Goal: Use online tool/utility: Utilize a website feature to perform a specific function

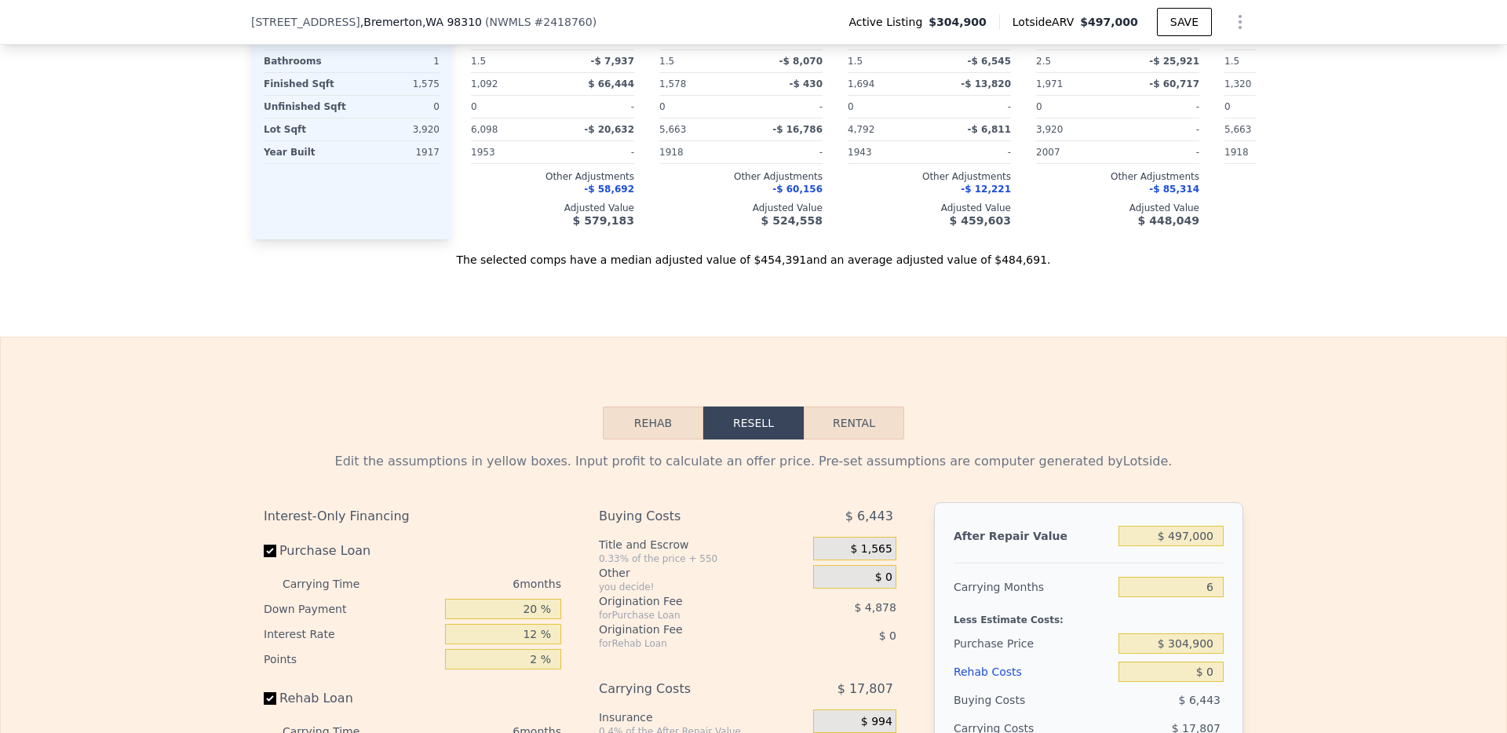
scroll to position [2511, 0]
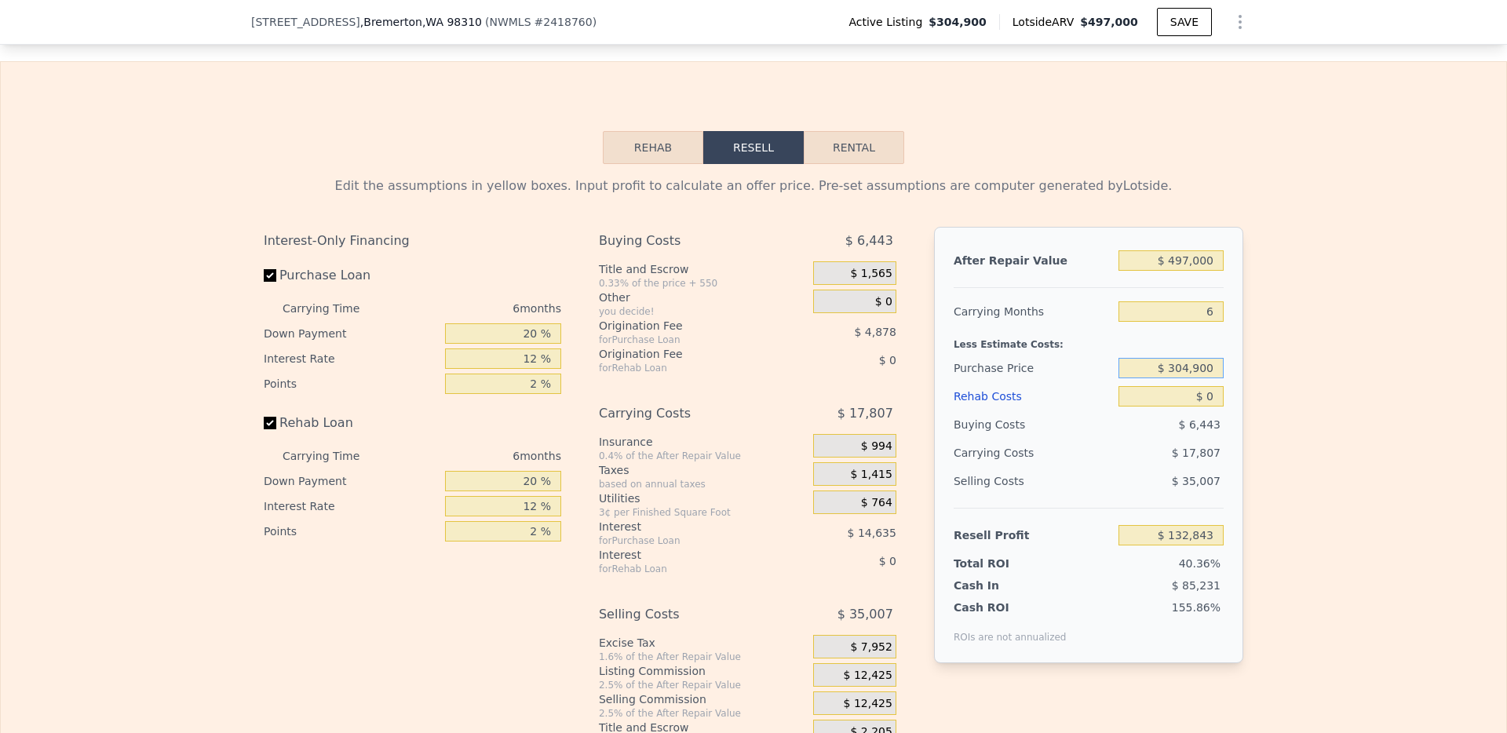
click at [1201, 378] on input "$ 304,900" at bounding box center [1170, 368] width 105 height 20
type input "$ 280,000"
type input "$ 159,418"
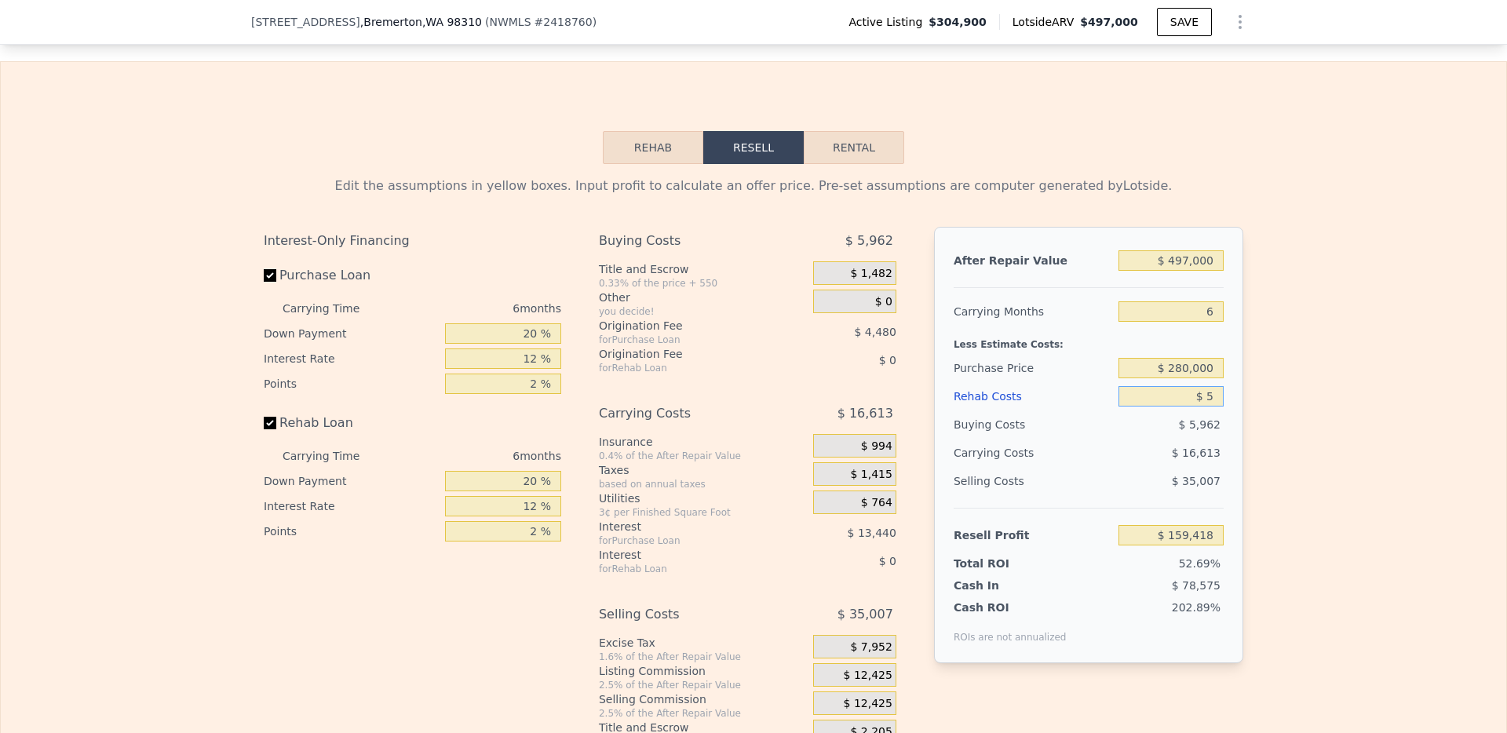
type input "$ 50"
type input "$ 159,367"
type input "$ 500"
type input "$ 158,886"
type input "$ 5,000"
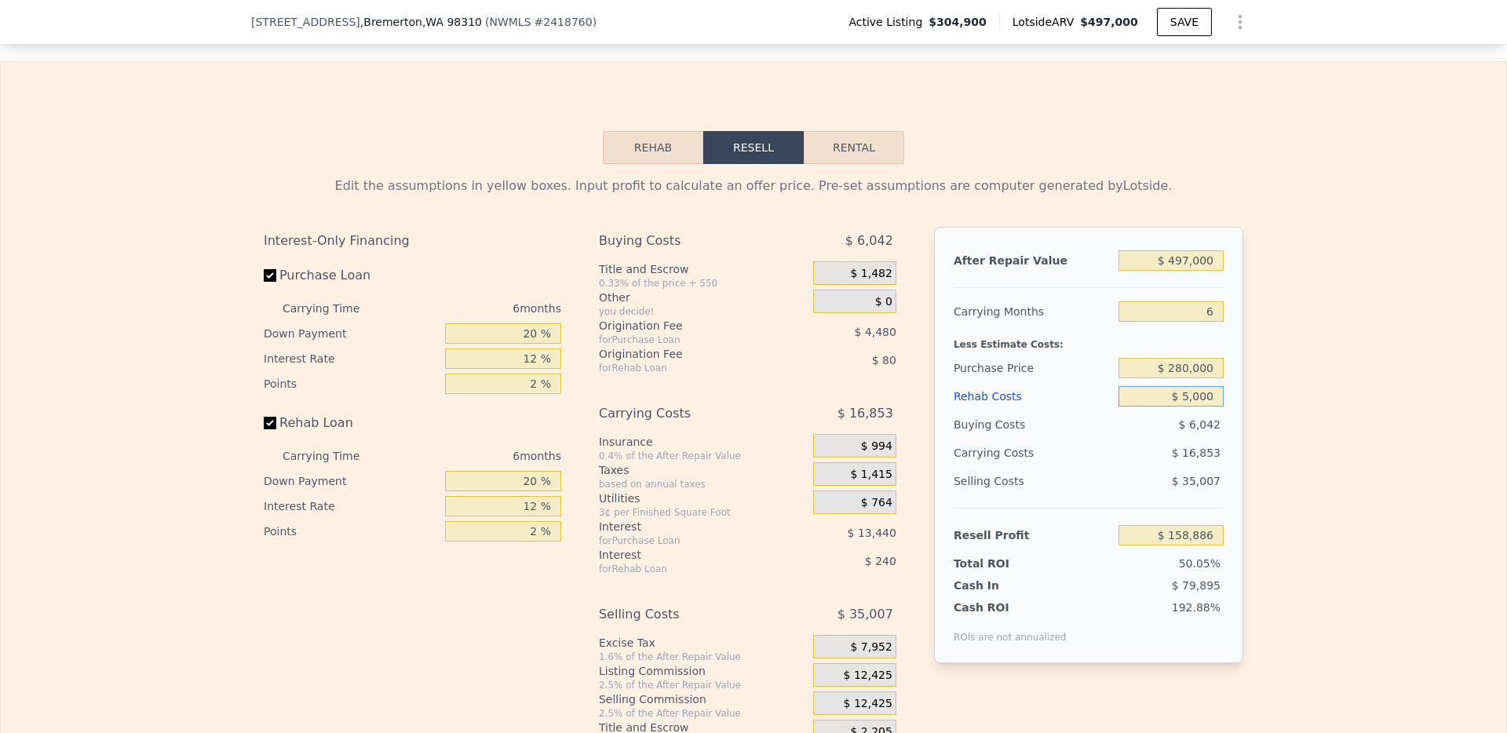
type input "$ 154,098"
type input "$ 50,000"
type input "$ 106,218"
type input "$ 50,000"
click at [1299, 396] on div "Edit the assumptions in yellow boxes. Input profit to calculate an offer price.…" at bounding box center [753, 456] width 1505 height 584
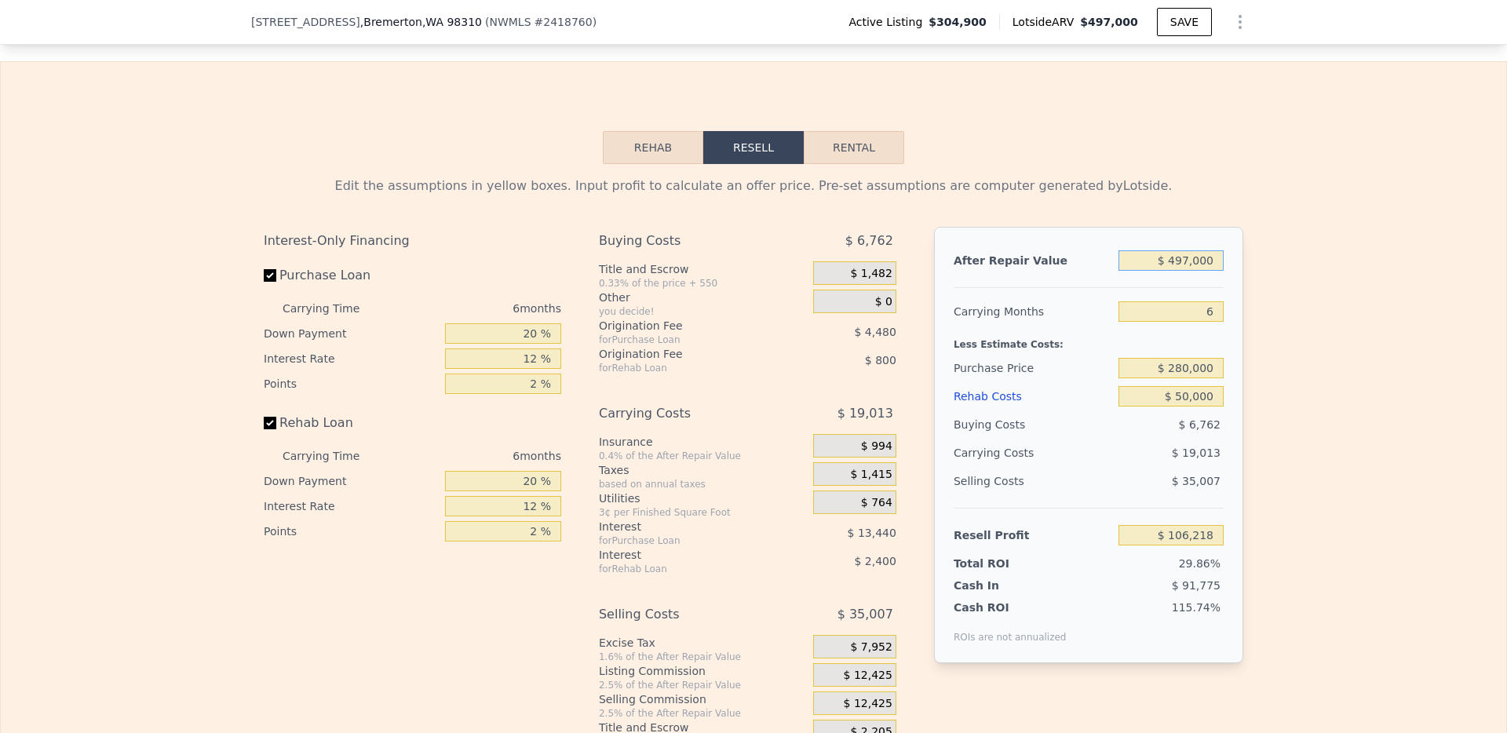
click at [1177, 271] on input "$ 497,000" at bounding box center [1170, 260] width 105 height 20
click at [1184, 271] on input "$ 497,000" at bounding box center [1170, 260] width 105 height 20
type input "$ 465,000"
type input "$ 76,501"
type input "$ 480,000"
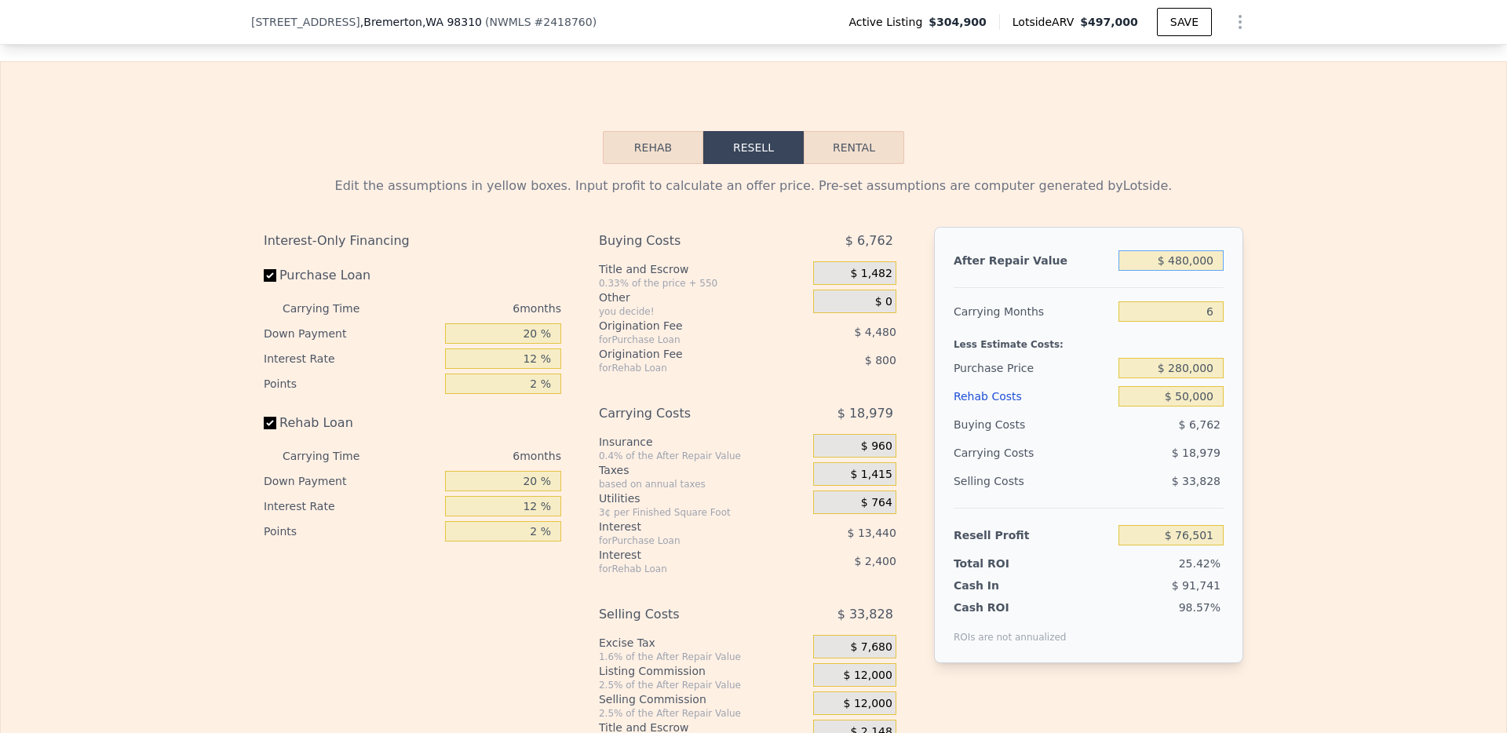
type input "$ 90,431"
type input "$ 480,000"
click at [1323, 534] on div "Edit the assumptions in yellow boxes. Input profit to calculate an offer price.…" at bounding box center [753, 456] width 1505 height 584
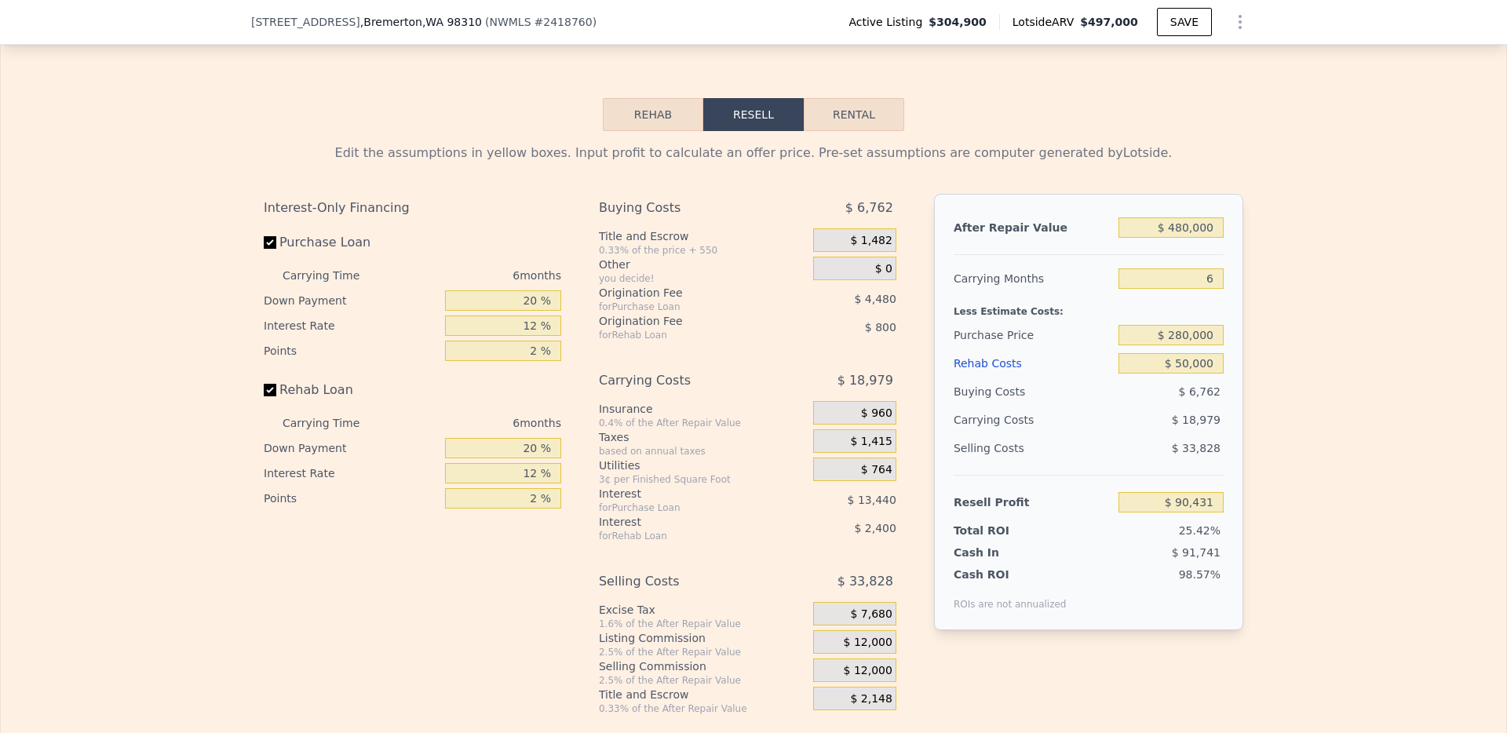
click at [667, 129] on button "Rehab" at bounding box center [653, 114] width 100 height 33
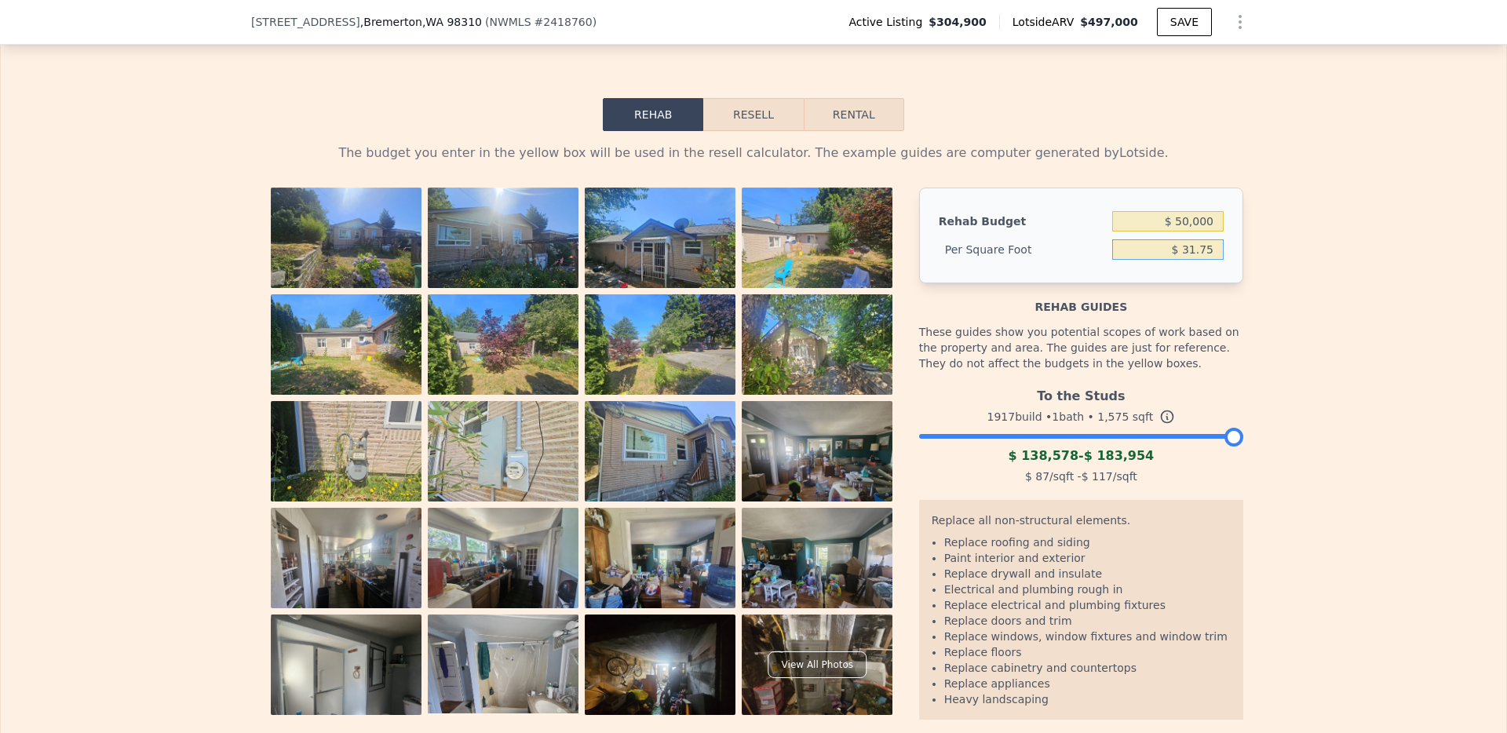
click at [1175, 260] on input "$ 31.75" at bounding box center [1167, 249] width 111 height 20
click at [1187, 260] on input "$ 31.75" at bounding box center [1167, 249] width 111 height 20
click at [1188, 232] on input "$ 50,000" at bounding box center [1167, 221] width 111 height 20
type input "$ 40,000"
type input "$ 25.4"
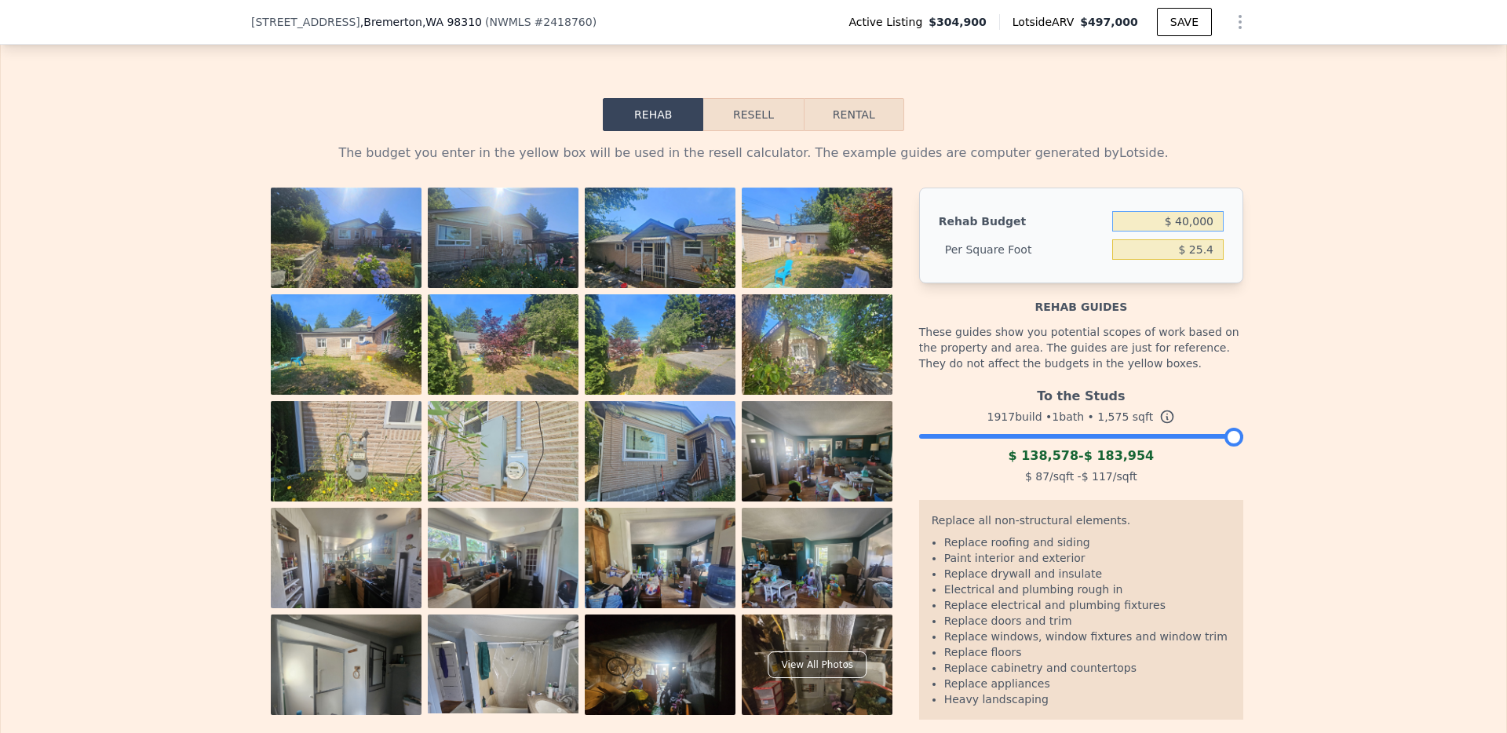
click at [1178, 232] on input "$ 40,000" at bounding box center [1167, 221] width 111 height 20
type input "$ 50,000"
click at [1313, 336] on div "The budget you enter in the yellow box will be used in the resell calculator. T…" at bounding box center [753, 444] width 1505 height 626
type input "$ 31.75"
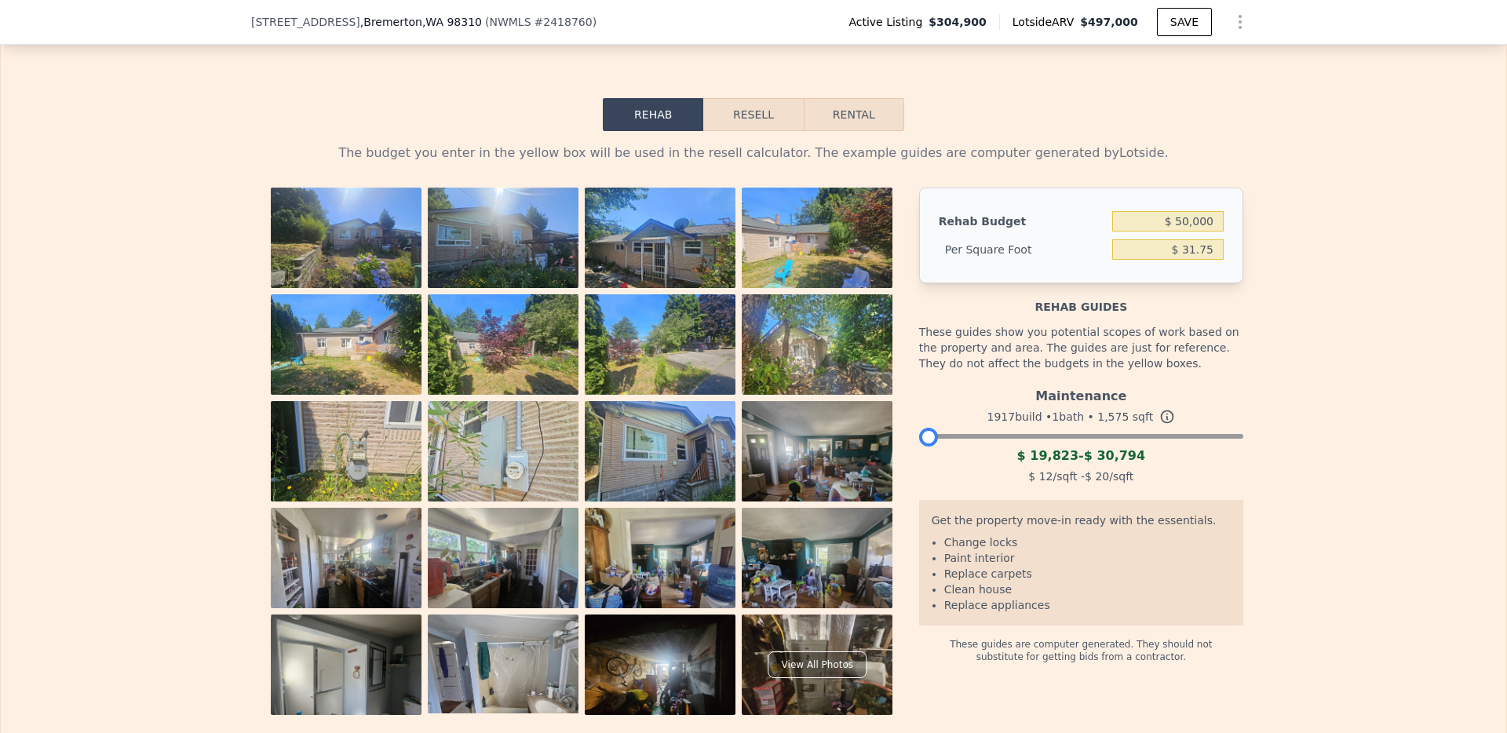
drag, startPoint x: 1224, startPoint y: 451, endPoint x: 905, endPoint y: 439, distance: 319.7
click at [905, 439] on div "View All Photos Rehab Budget $ 50,000 Per Square Foot $ 31.75 Rehab guides Thes…" at bounding box center [753, 451] width 979 height 527
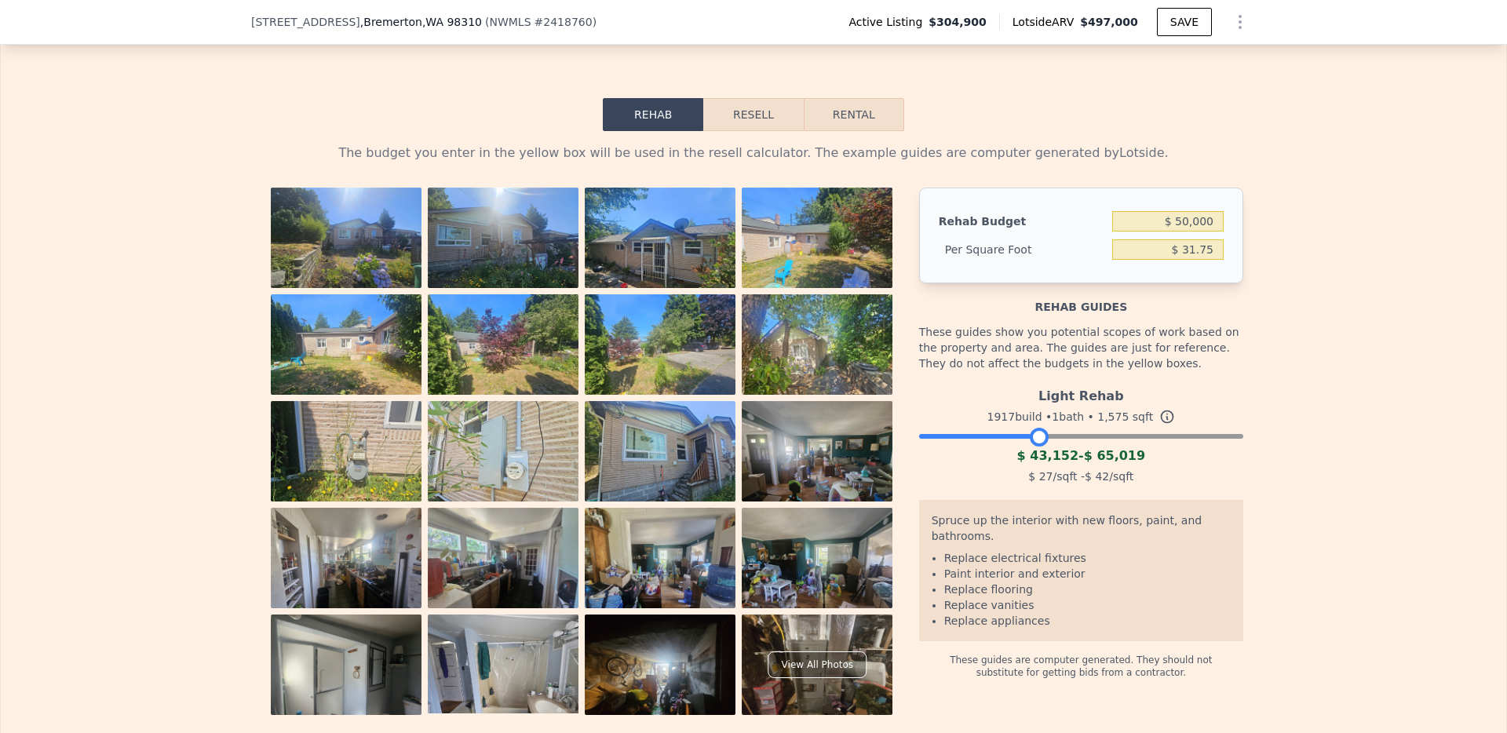
drag, startPoint x: 928, startPoint y: 451, endPoint x: 1038, endPoint y: 449, distance: 109.9
click at [1038, 447] on div at bounding box center [1039, 437] width 19 height 19
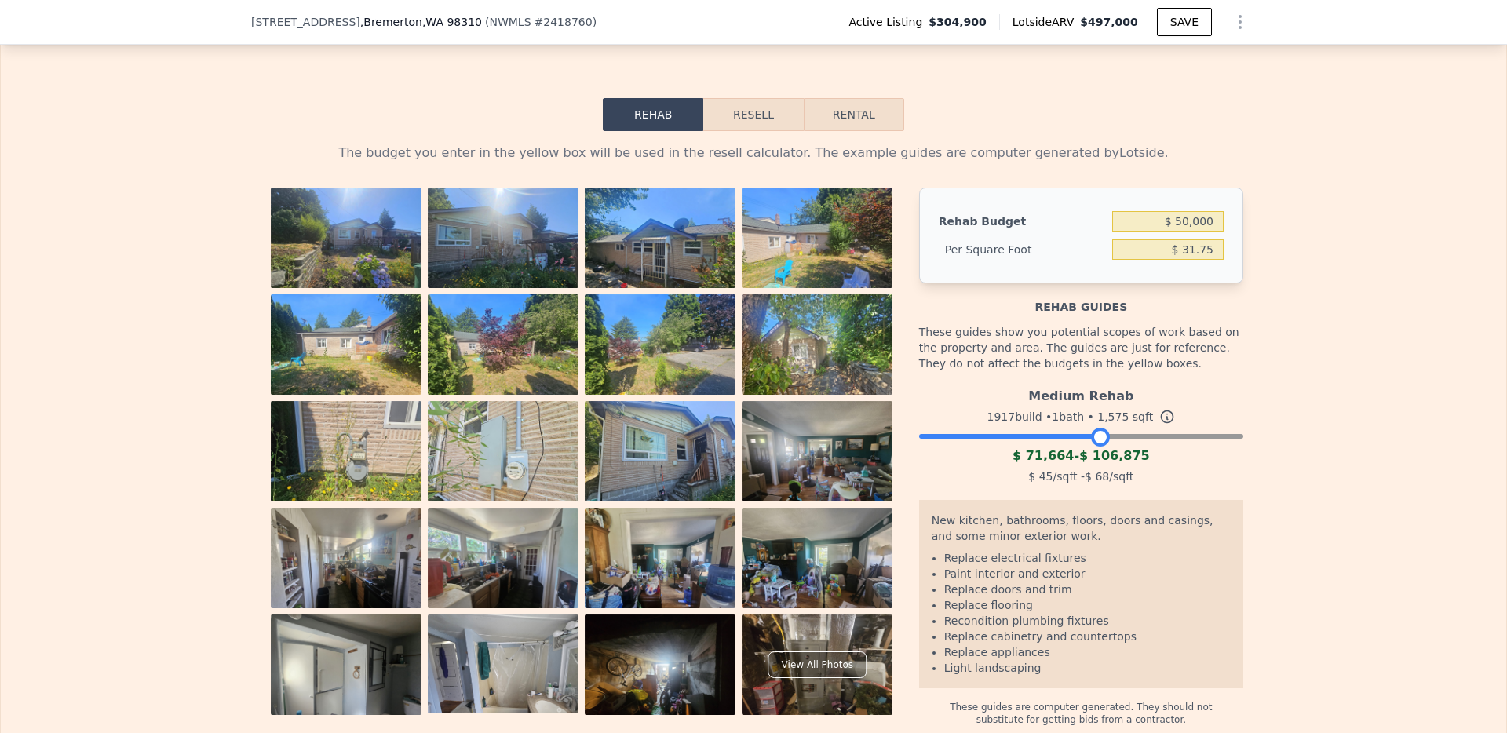
drag, startPoint x: 1038, startPoint y: 450, endPoint x: 1098, endPoint y: 447, distance: 60.6
click at [1098, 447] on div at bounding box center [1100, 437] width 19 height 19
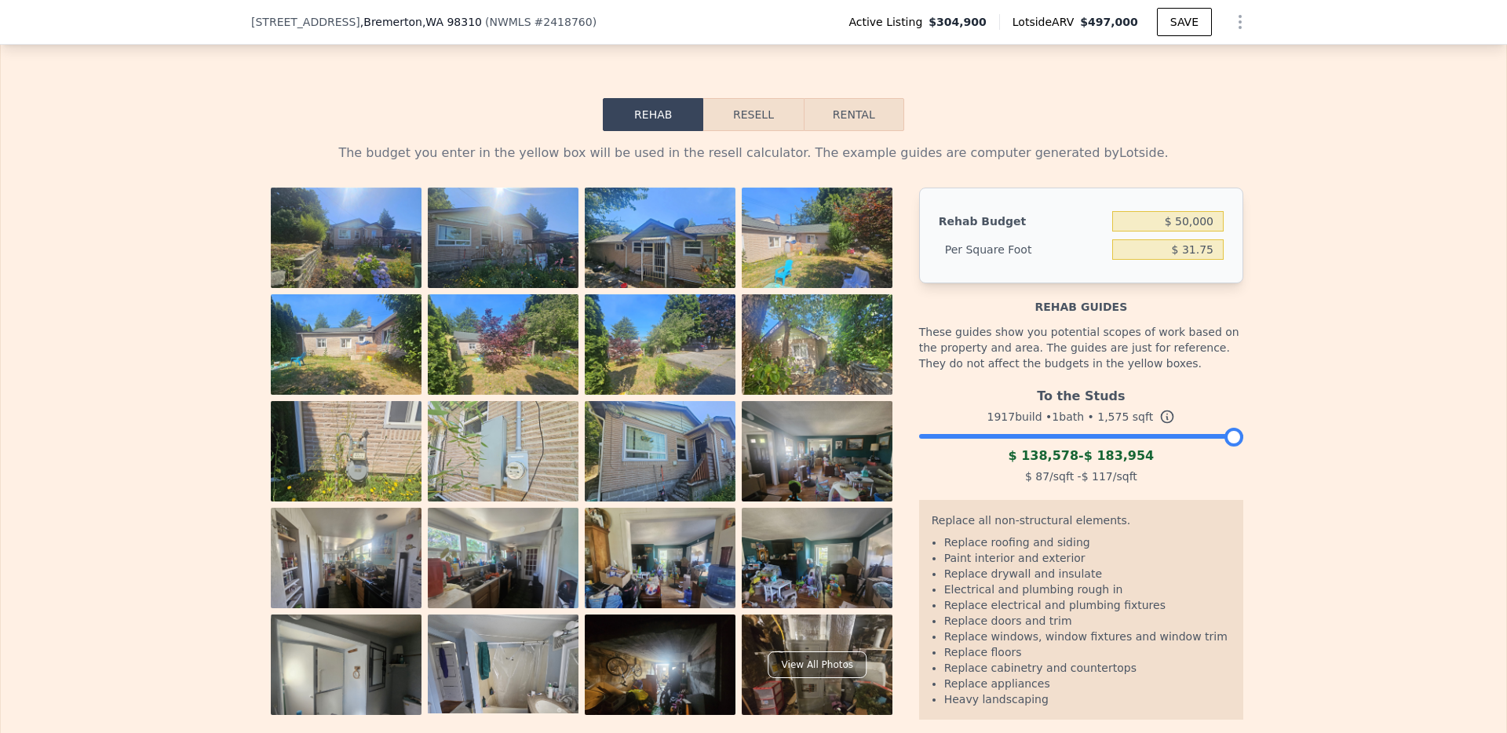
drag, startPoint x: 1098, startPoint y: 447, endPoint x: 1260, endPoint y: 457, distance: 162.8
click at [1258, 457] on div "The budget you enter in the yellow box will be used in the resell calculator. T…" at bounding box center [753, 444] width 1505 height 626
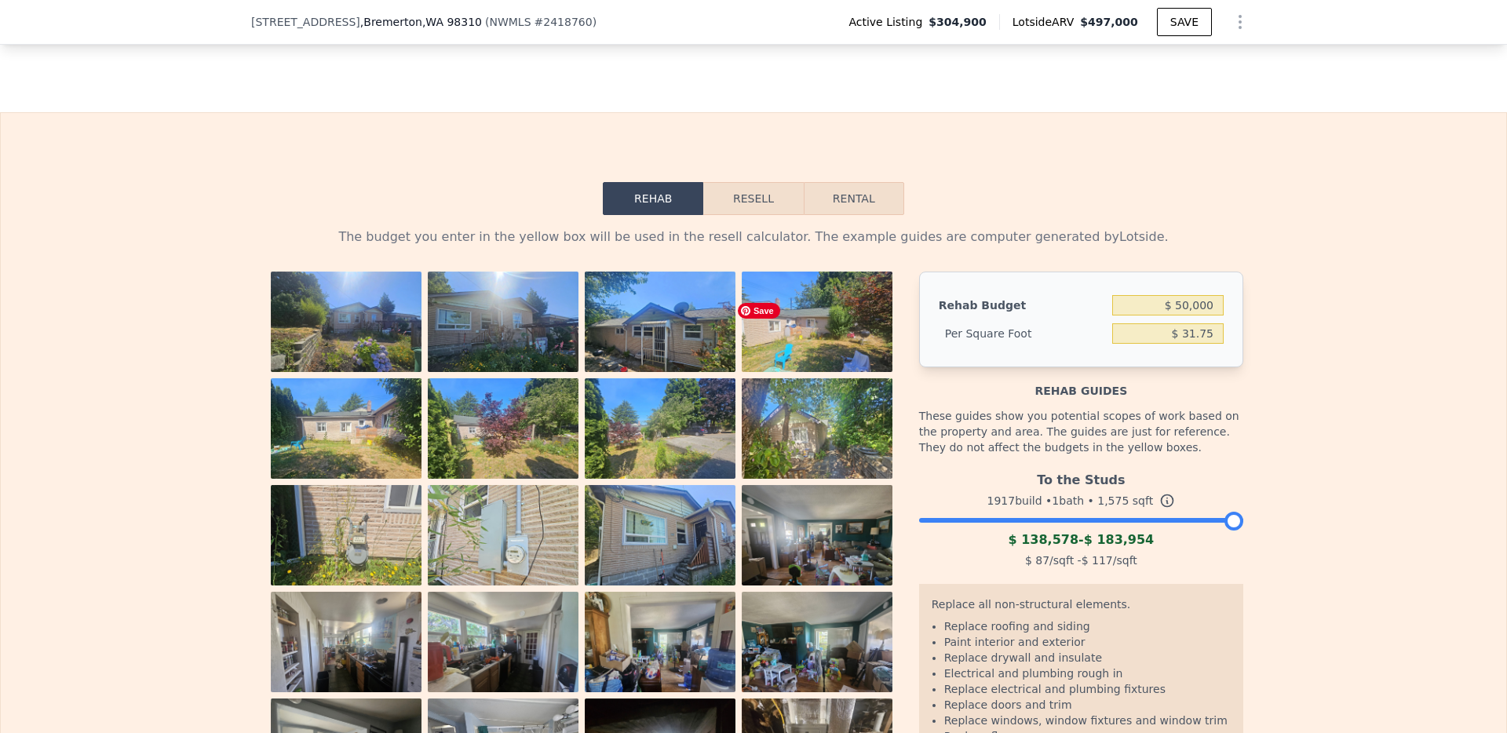
scroll to position [2450, 0]
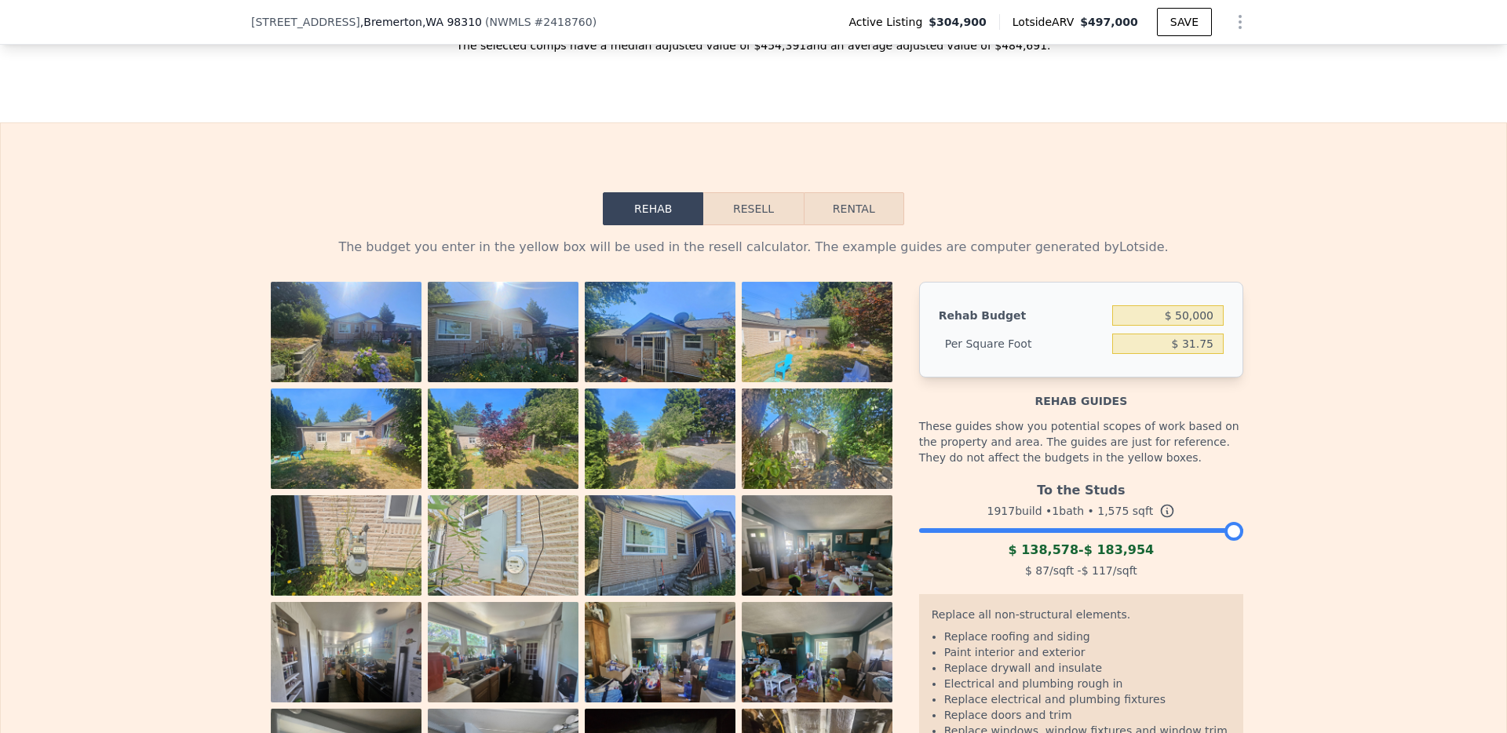
click at [758, 212] on button "Resell" at bounding box center [753, 208] width 100 height 33
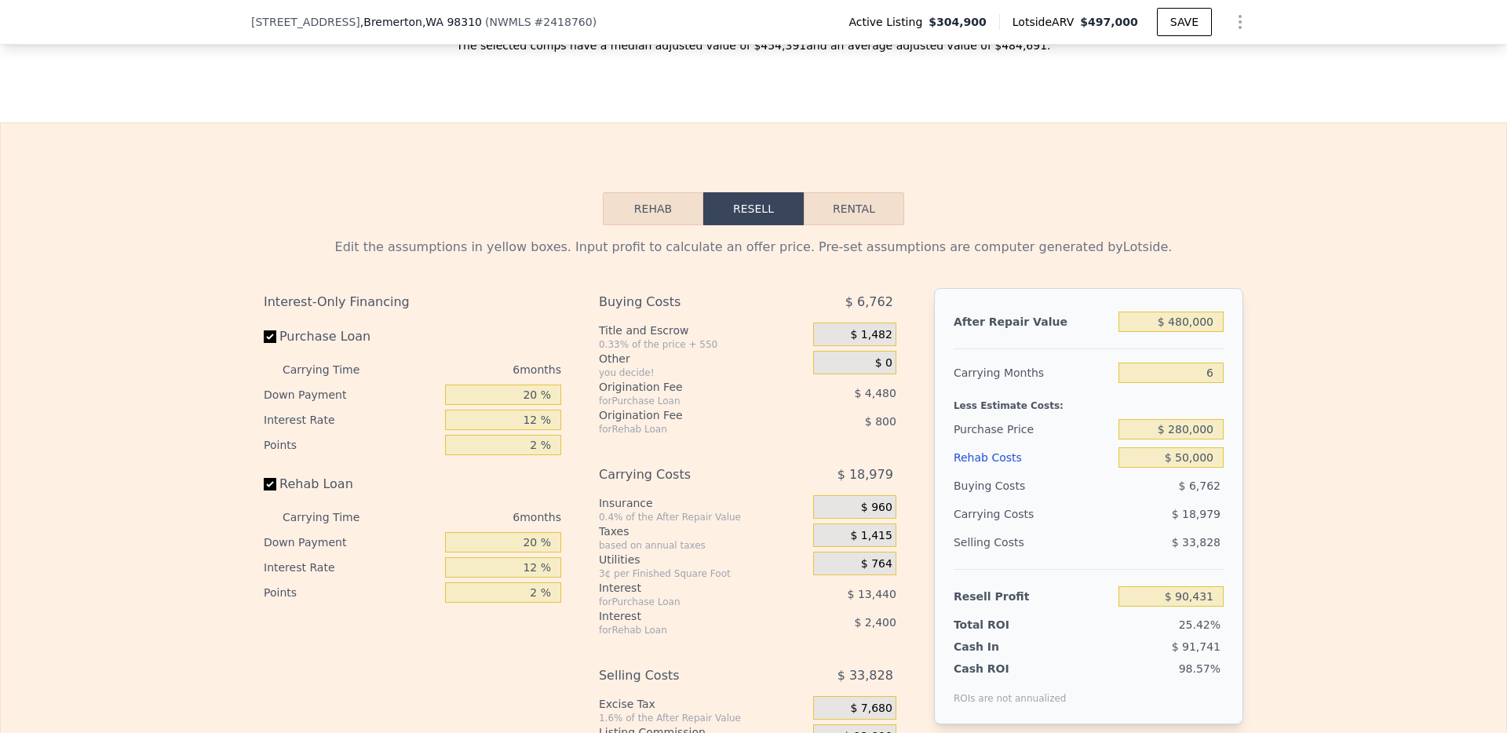
click at [638, 219] on button "Rehab" at bounding box center [653, 208] width 100 height 33
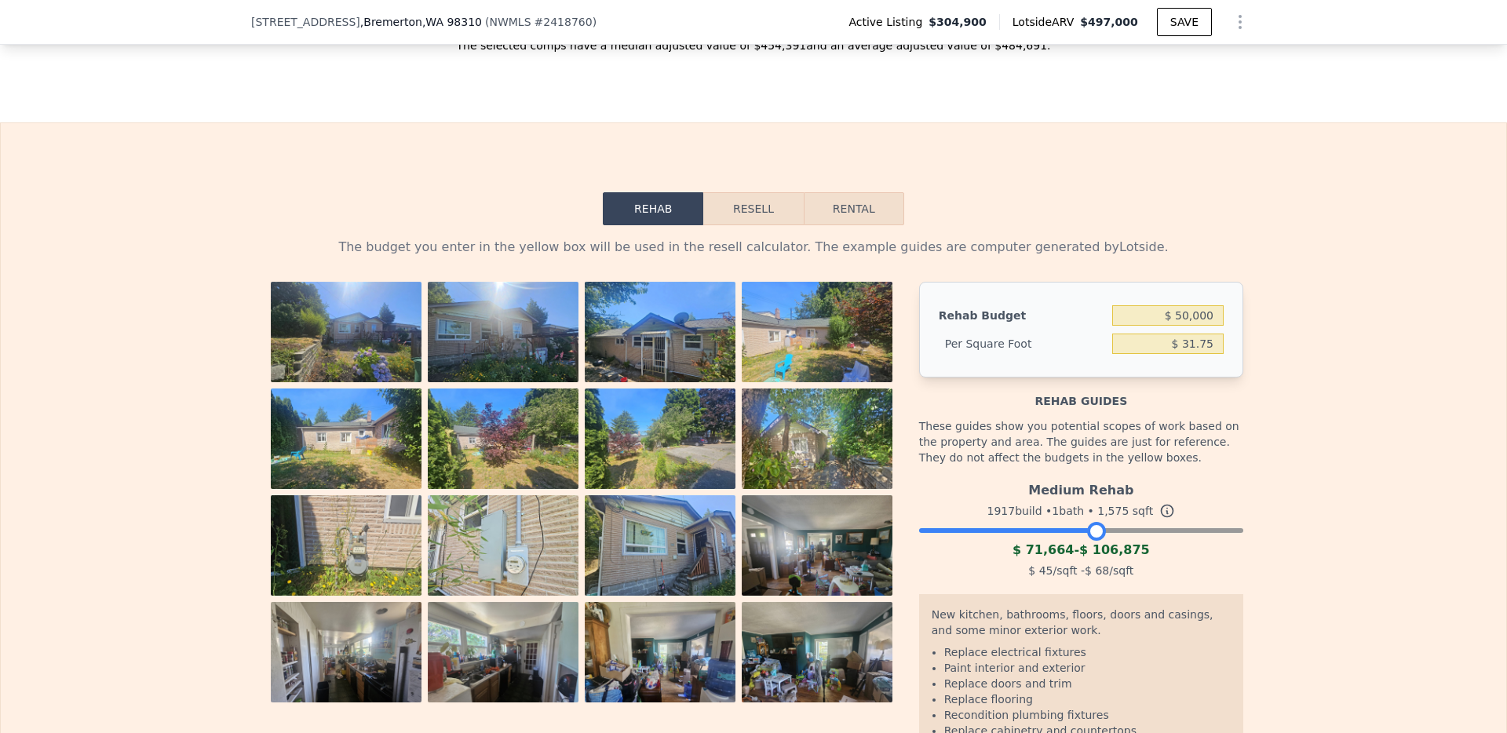
drag, startPoint x: 1232, startPoint y: 546, endPoint x: 1095, endPoint y: 526, distance: 138.8
click at [1095, 526] on div "Medium Rehab 1917 build • 1 bath • 1,575 sqft $ 71,664 - $ 106,875 $ 45 /sqft -…" at bounding box center [1081, 528] width 324 height 107
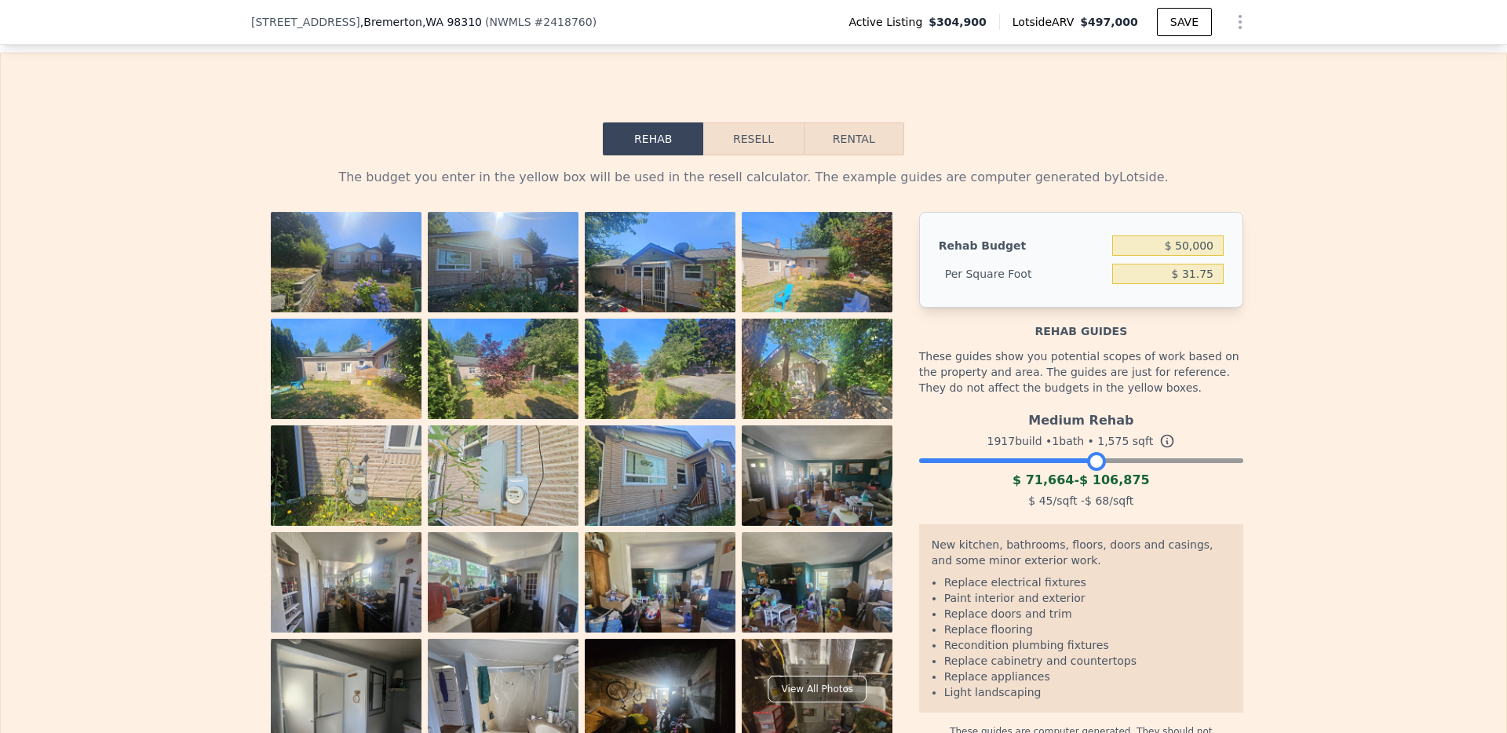
scroll to position [2500, 0]
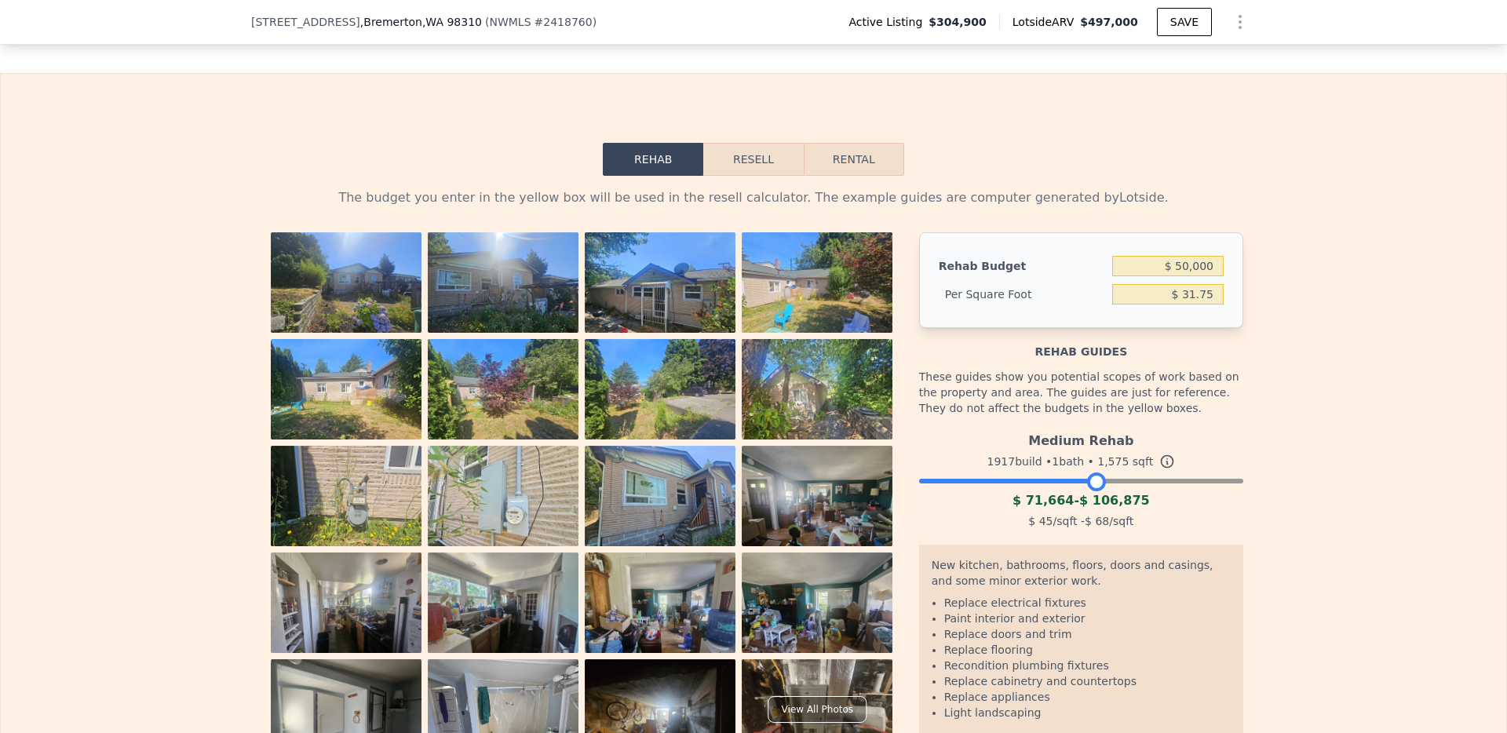
click at [757, 166] on button "Resell" at bounding box center [753, 159] width 100 height 33
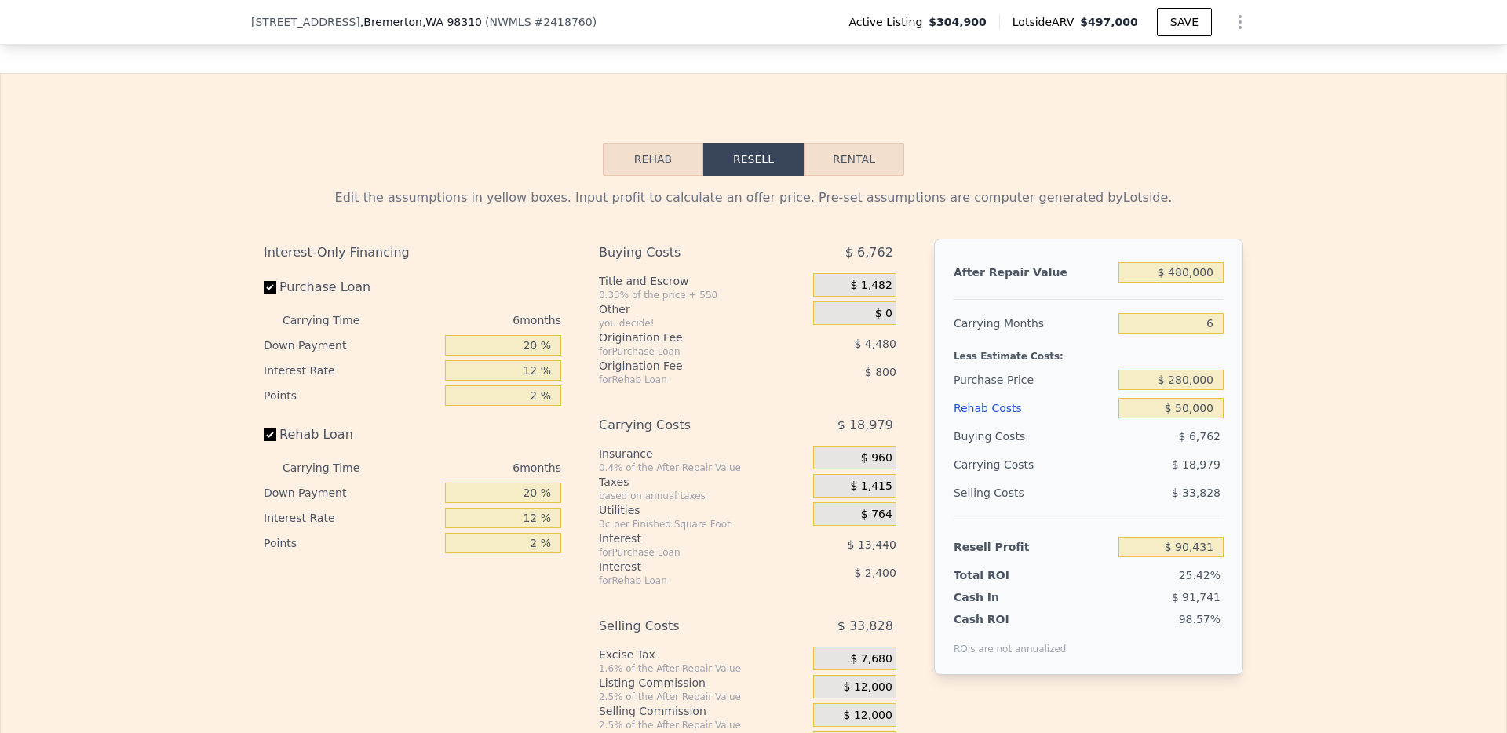
click at [875, 159] on button "Rental" at bounding box center [854, 159] width 100 height 33
select select "30"
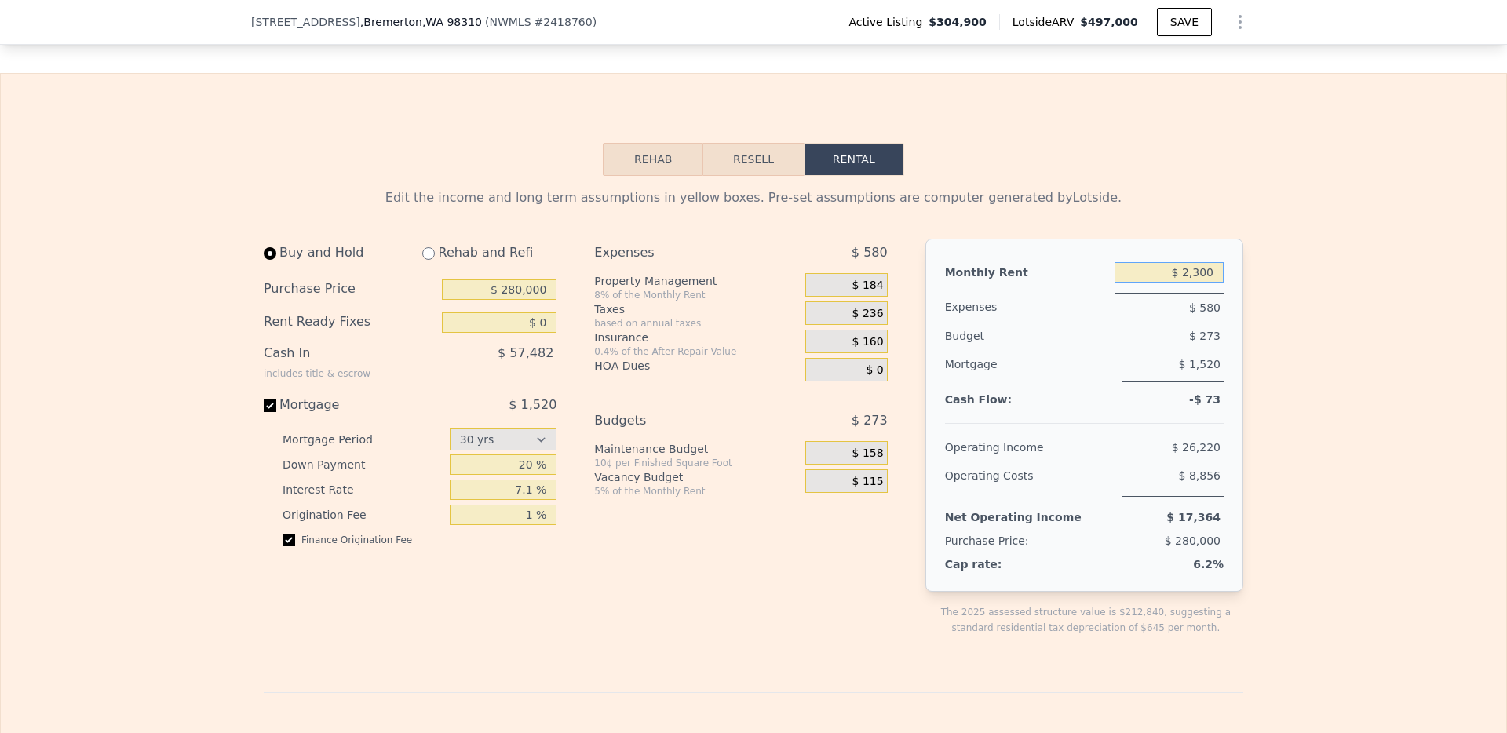
click at [1199, 279] on input "$ 2,300" at bounding box center [1168, 272] width 109 height 20
click at [1194, 283] on input "$ 2,300" at bounding box center [1168, 272] width 109 height 20
type input "$ 2,550"
click at [1268, 364] on div "Edit the income and long term assumptions in yellow boxes. Pre-set assumptions …" at bounding box center [753, 709] width 1505 height 1067
click at [1200, 314] on span "$ 600" at bounding box center [1204, 307] width 31 height 13
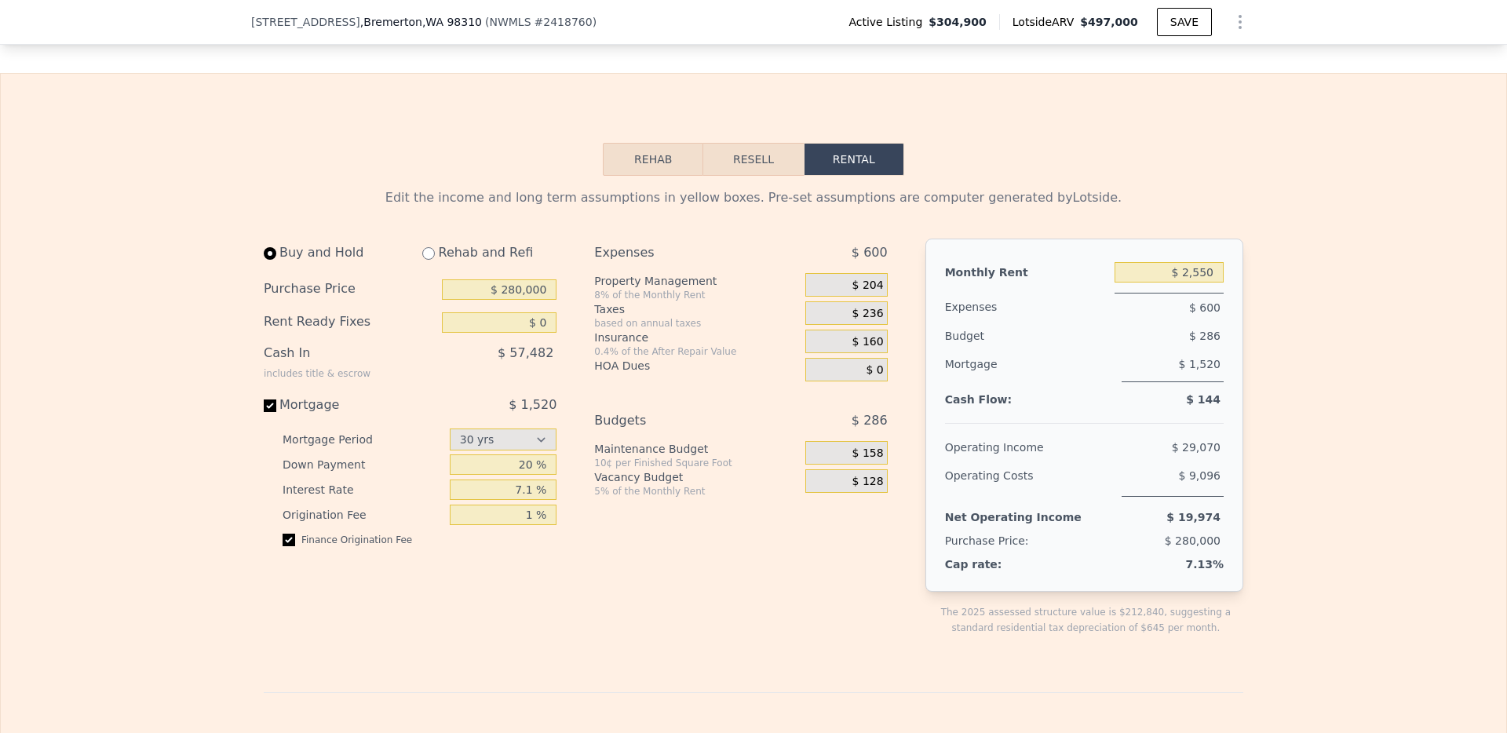
click at [705, 457] on div "Maintenance Budget" at bounding box center [696, 449] width 205 height 16
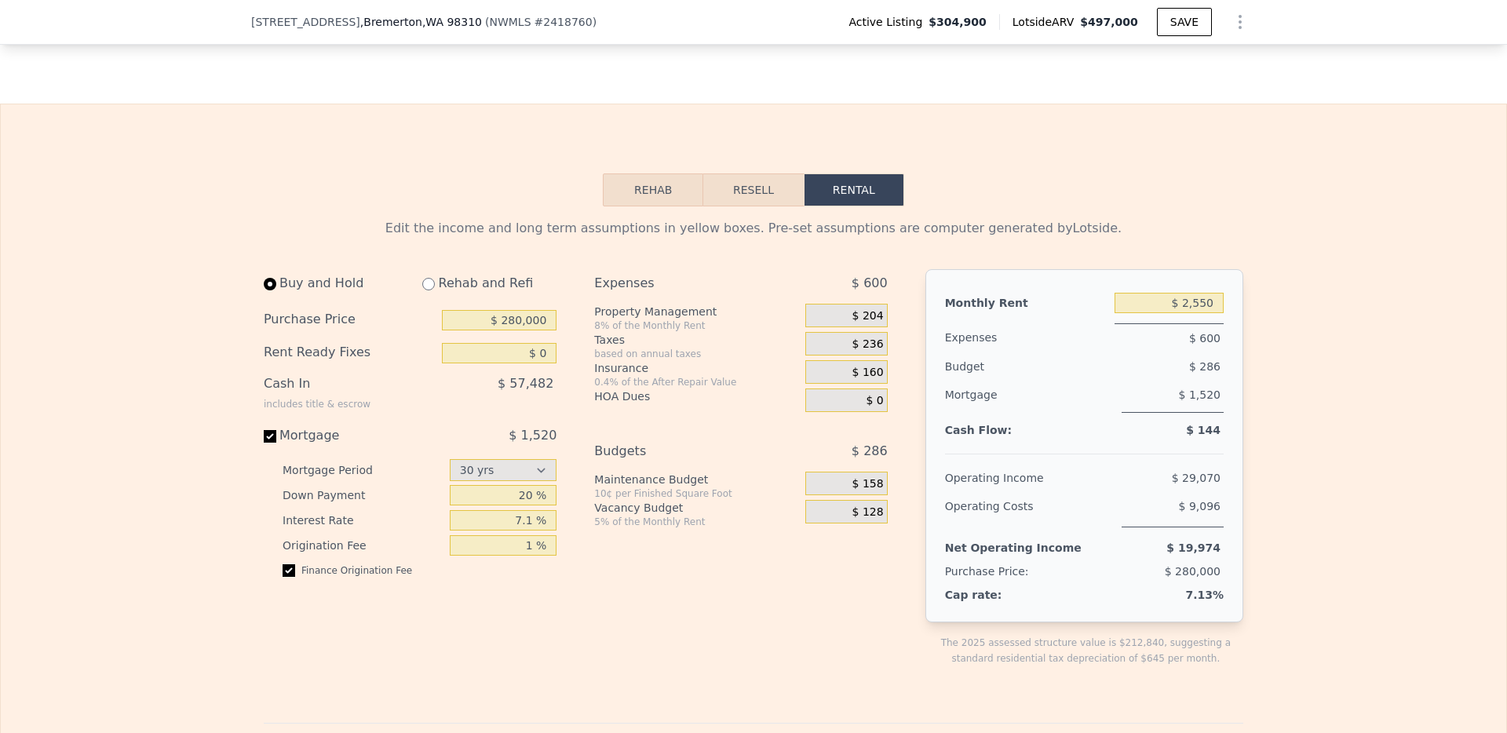
scroll to position [2459, 0]
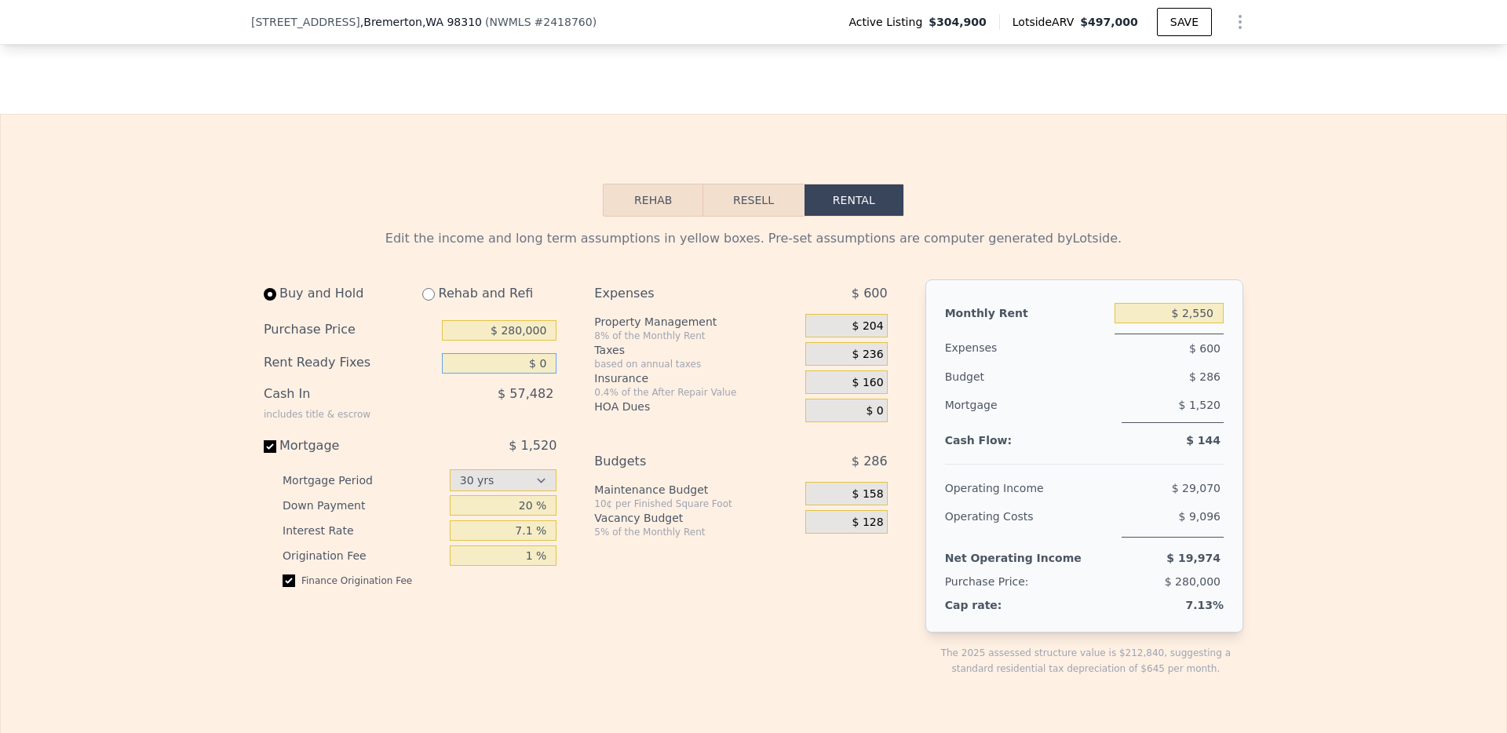
click at [523, 374] on input "$ 0" at bounding box center [499, 363] width 115 height 20
click at [429, 308] on div "Rehab and Refi" at bounding box center [483, 293] width 147 height 28
click at [422, 301] on input "radio" at bounding box center [428, 294] width 13 height 13
radio input "true"
select select "30"
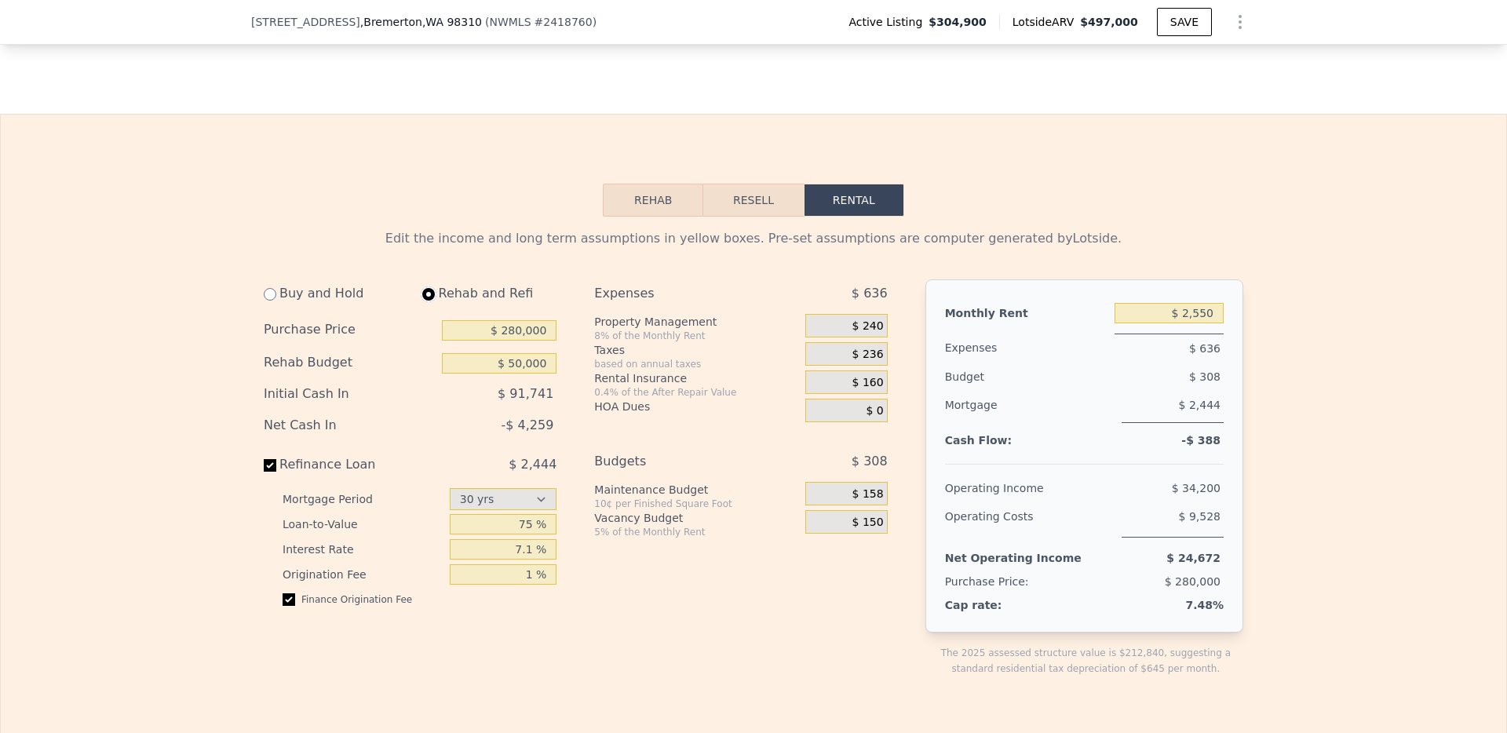
type input "$ 50,000"
type input "$ 3,000"
click at [264, 301] on input "radio" at bounding box center [270, 294] width 13 height 13
radio input "true"
select select "30"
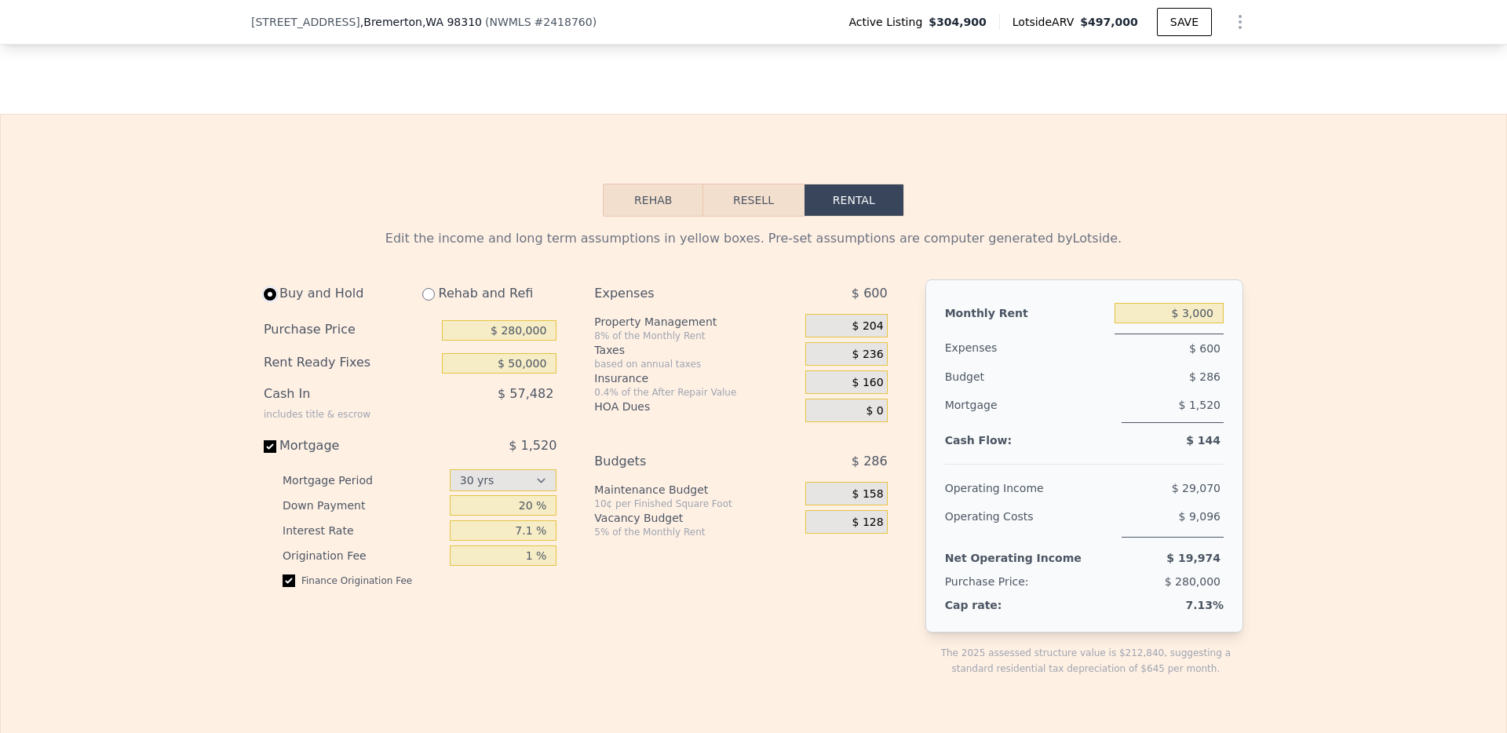
type input "$ 0"
type input "$ 2,550"
click at [519, 516] on input "20 %" at bounding box center [504, 505] width 108 height 20
click at [542, 491] on select "15 yrs 30 yrs" at bounding box center [504, 480] width 108 height 22
click at [521, 516] on input "20 %" at bounding box center [504, 505] width 108 height 20
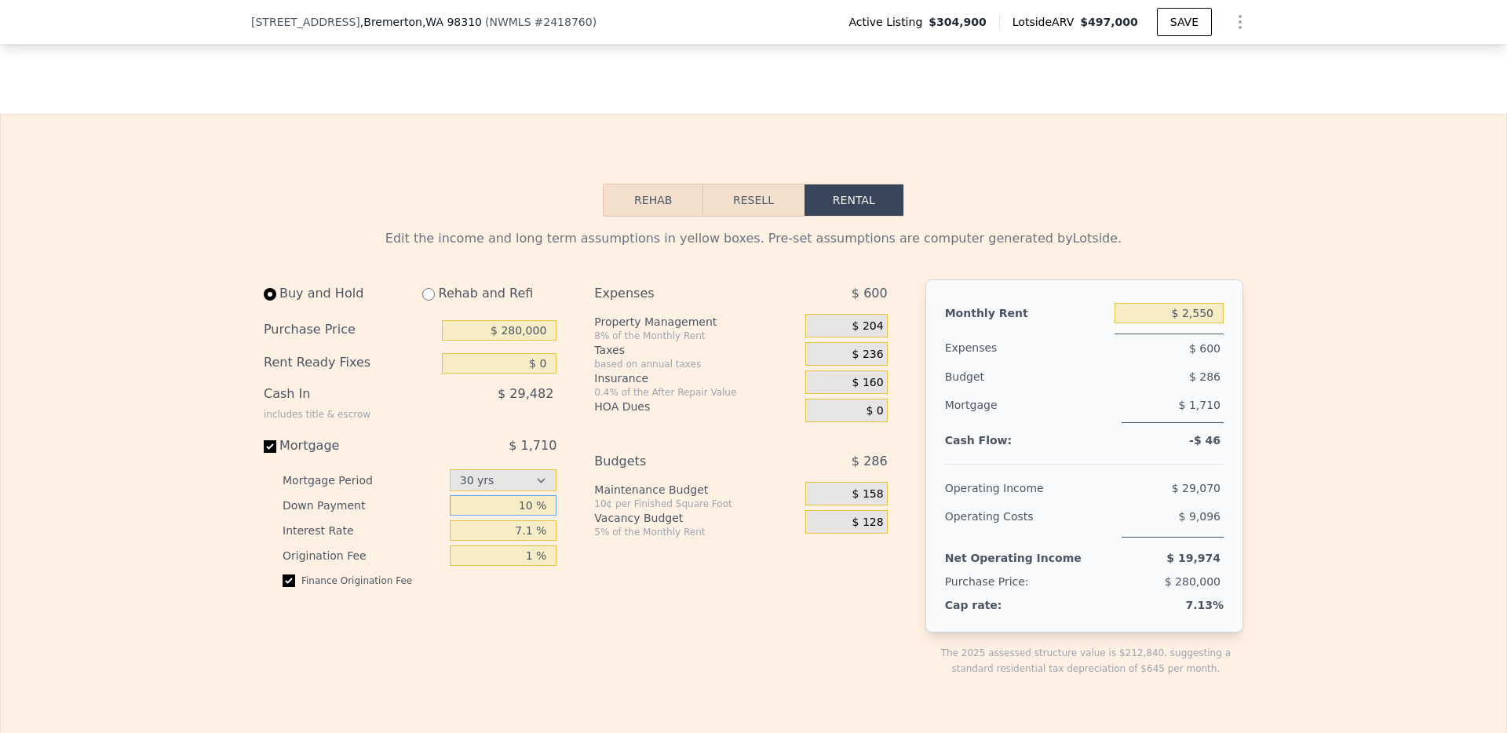
type input "10 %"
click at [578, 548] on div "Buy and Hold Rehab and Refi Purchase Price $ 280,000 Rent Ready Fixes $ 0 Cash …" at bounding box center [582, 490] width 636 height 422
drag, startPoint x: 529, startPoint y: 547, endPoint x: 510, endPoint y: 546, distance: 18.9
click at [510, 541] on input "7.1 %" at bounding box center [504, 530] width 108 height 20
type input "10.5 %"
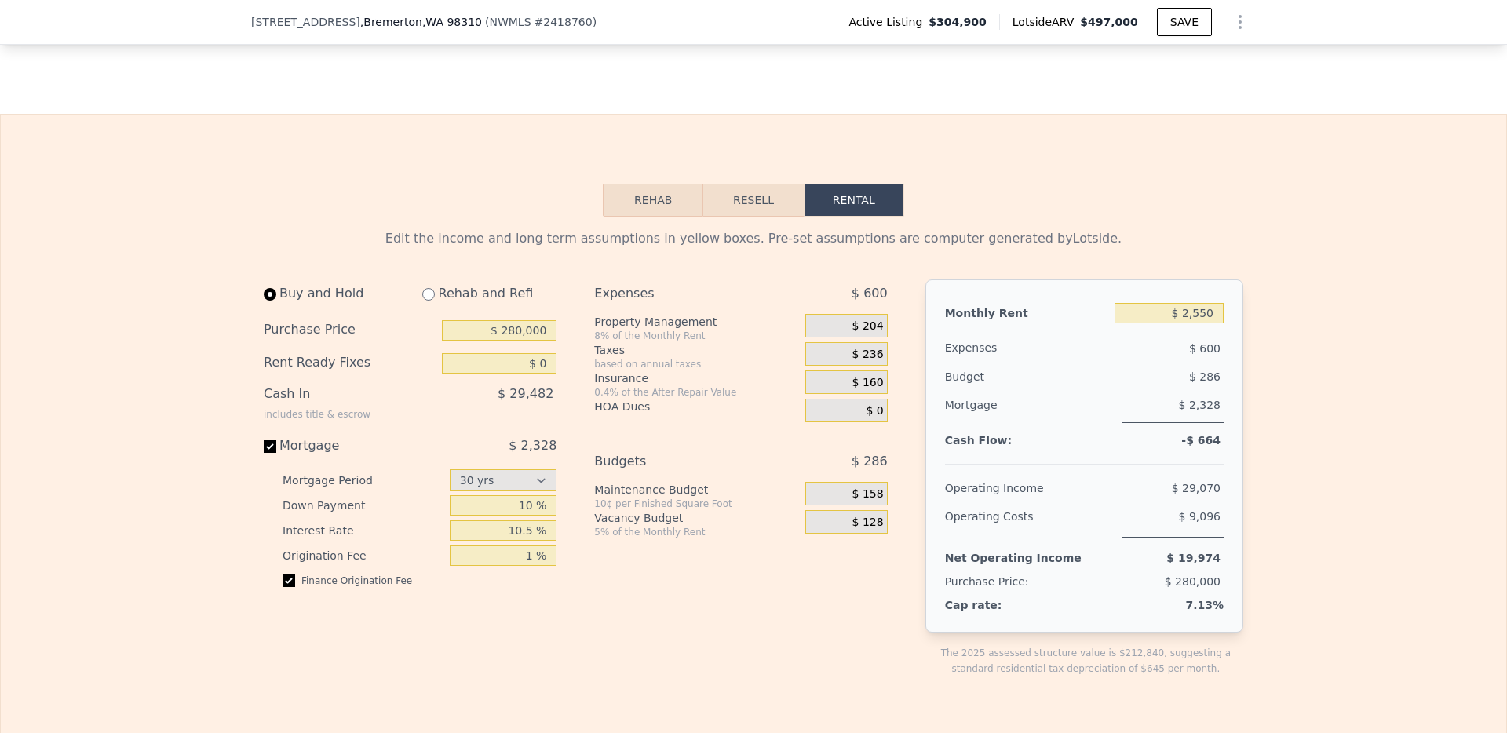
click at [604, 584] on div "Expenses $ 600 Property Management 8% of the Monthly Rent $ 204 Taxes based on …" at bounding box center [746, 490] width 305 height 422
click at [523, 566] on input "1 %" at bounding box center [504, 555] width 108 height 20
click at [527, 566] on input "1 %" at bounding box center [504, 555] width 108 height 20
type input "1.5 %"
click at [660, 604] on div "Expenses $ 600 Property Management 8% of the Monthly Rent $ 204 Taxes based on …" at bounding box center [746, 490] width 305 height 422
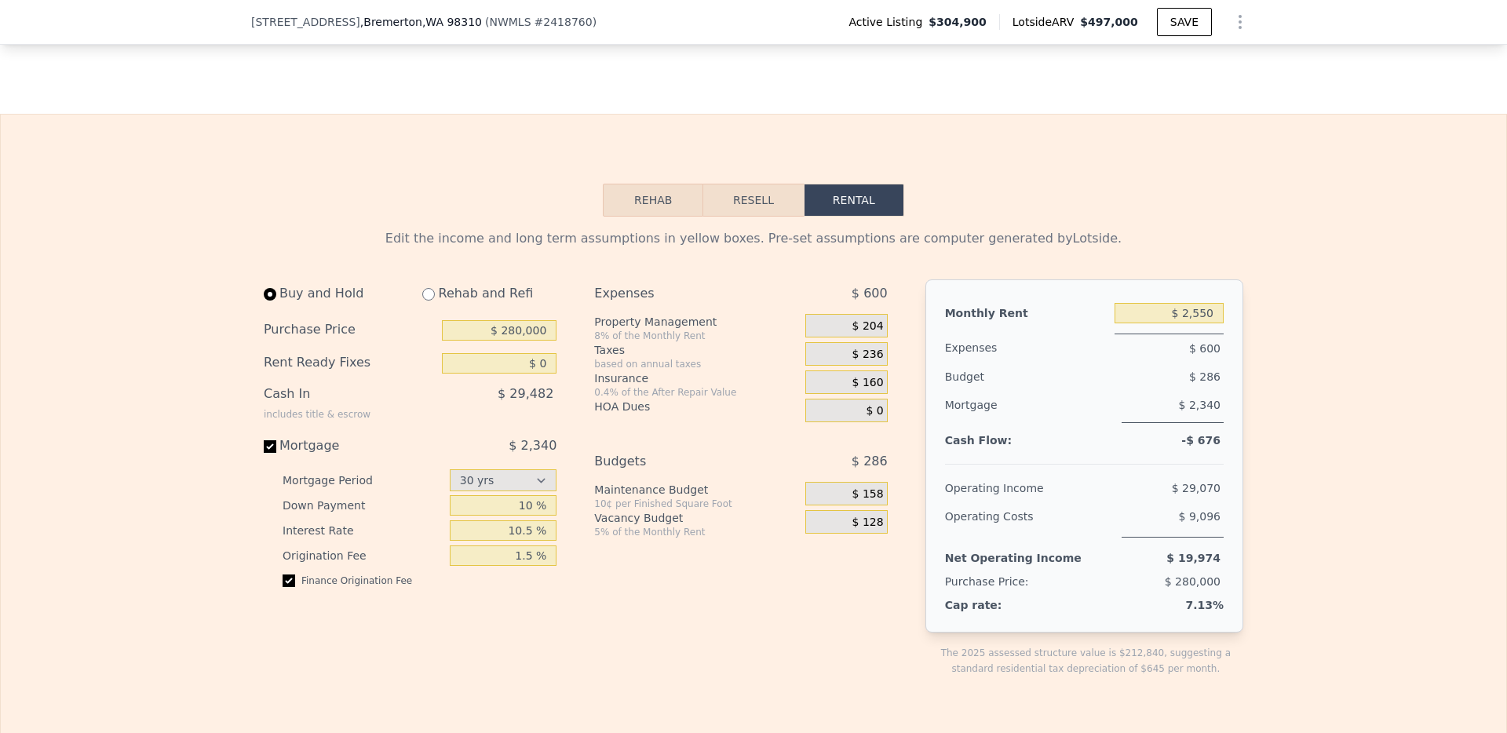
click at [657, 370] on div "based on annual taxes" at bounding box center [696, 364] width 205 height 13
click at [723, 399] on div "0.4% of the After Repair Value" at bounding box center [696, 392] width 205 height 13
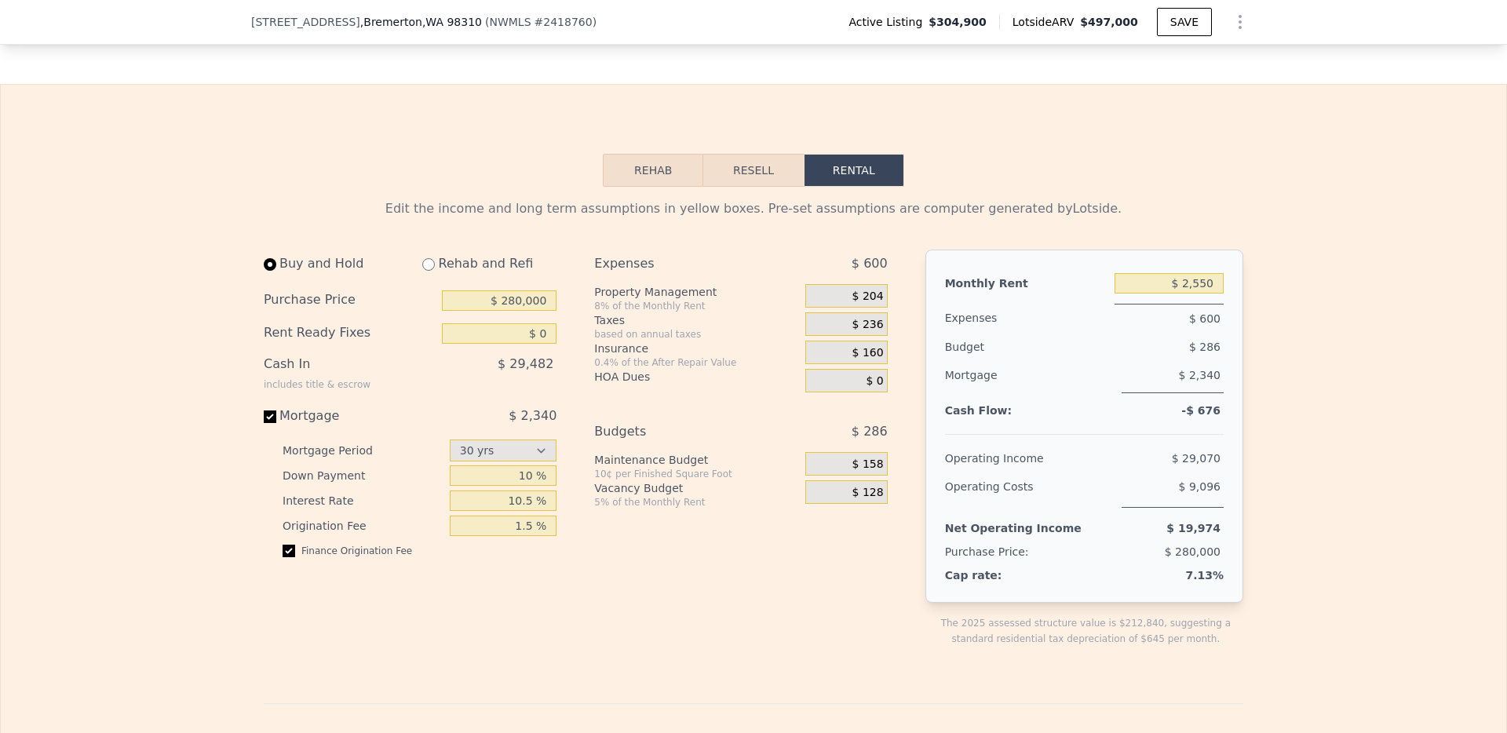
scroll to position [2509, 0]
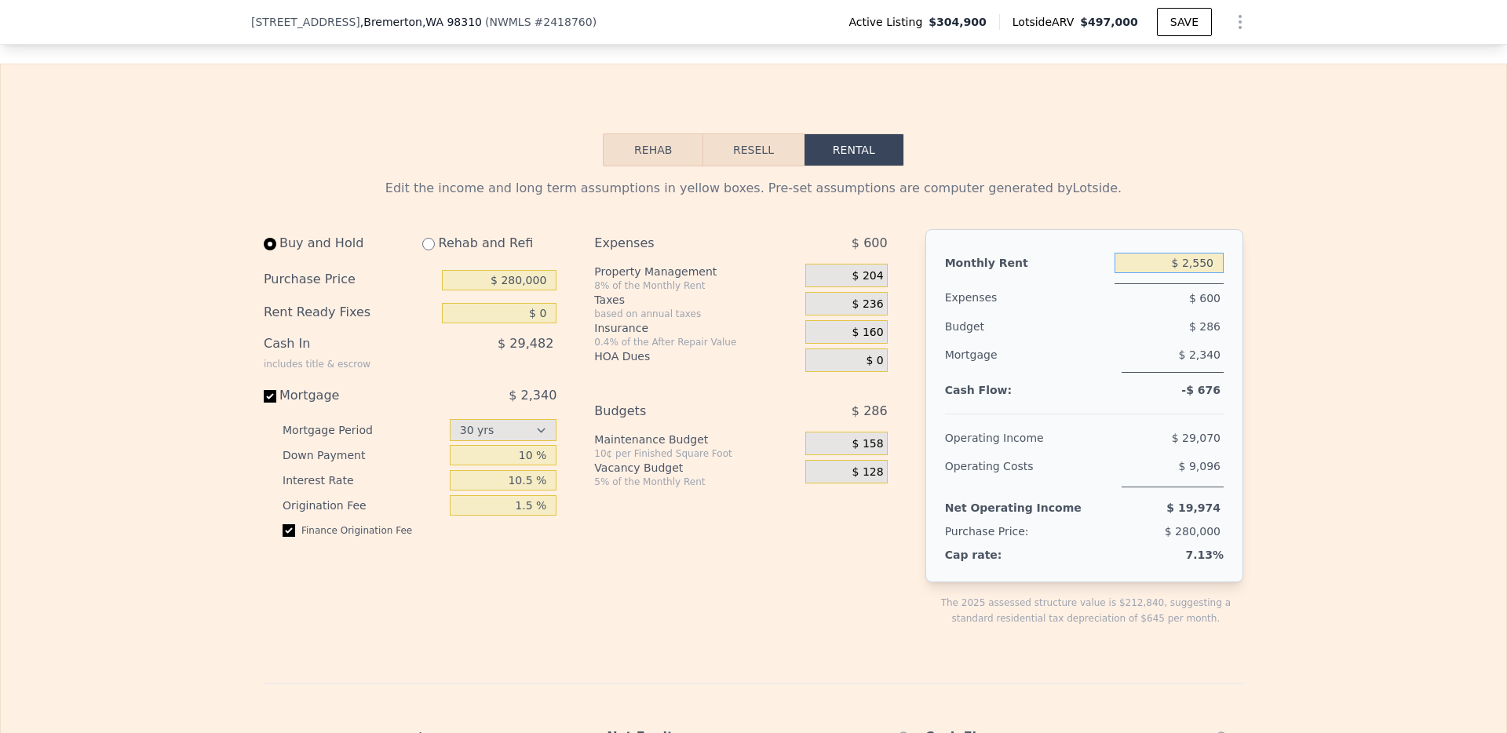
click at [1183, 273] on input "$ 2,550" at bounding box center [1168, 263] width 109 height 20
click at [1228, 198] on div "Edit the income and long term assumptions in yellow boxes. Pre-set assumptions …" at bounding box center [753, 188] width 979 height 19
click at [1183, 273] on input "$ 3,550" at bounding box center [1168, 263] width 109 height 20
click at [1238, 207] on div "Edit the income and long term assumptions in yellow boxes. Pre-set assumptions …" at bounding box center [753, 699] width 1005 height 1067
click at [1183, 272] on input "$ 4,550" at bounding box center [1168, 263] width 109 height 20
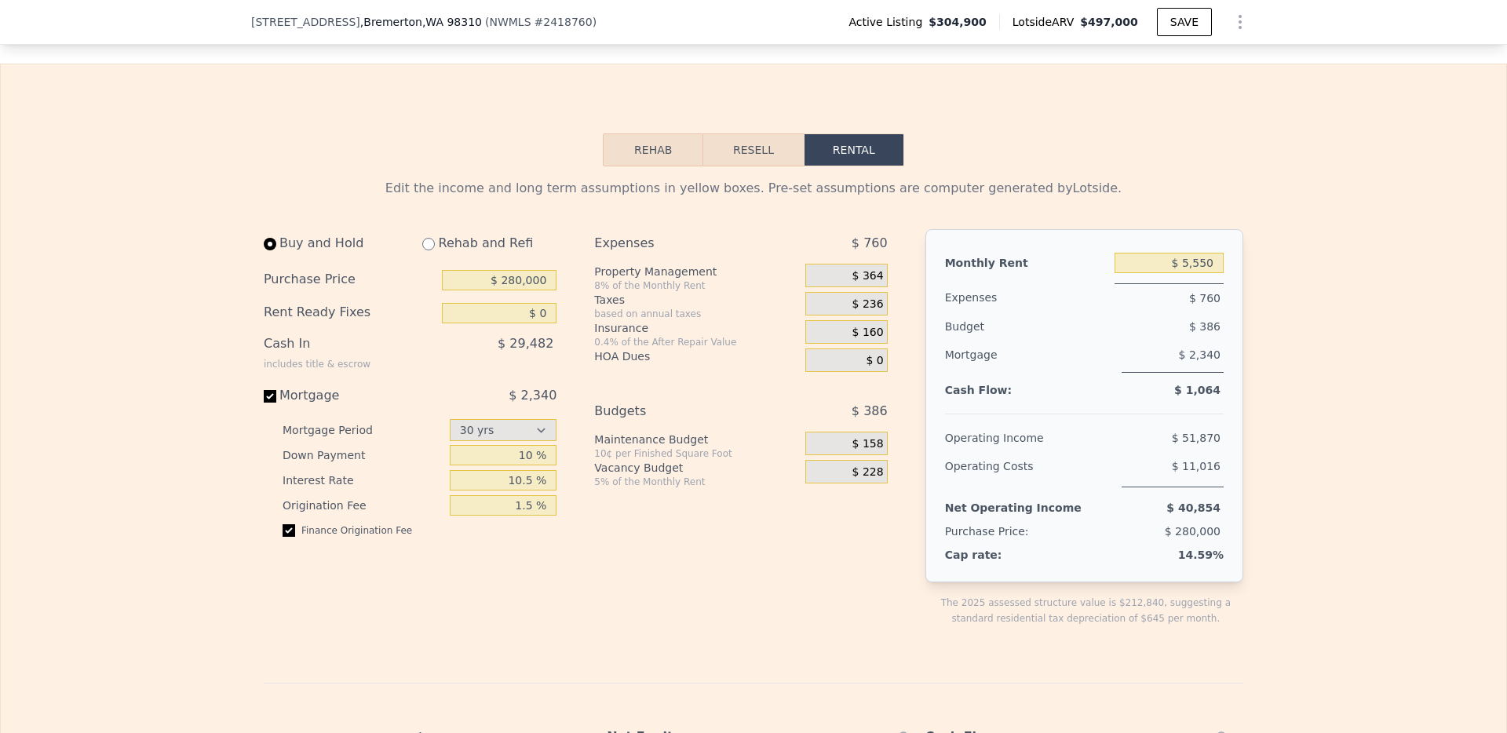
click at [1203, 248] on div "Monthly Rent $ 5,550 Expenses $ 760 Budget $ 386 Mortgage $ 2,340 Cash Flow: $ …" at bounding box center [1084, 405] width 318 height 353
click at [1198, 273] on input "$ 5,550" at bounding box center [1168, 263] width 109 height 20
click at [1367, 301] on div "Edit the income and long term assumptions in yellow boxes. Pre-set assumptions …" at bounding box center [753, 699] width 1505 height 1067
click at [1181, 273] on input "$ 5,500" at bounding box center [1168, 263] width 109 height 20
type input "$ 2,500"
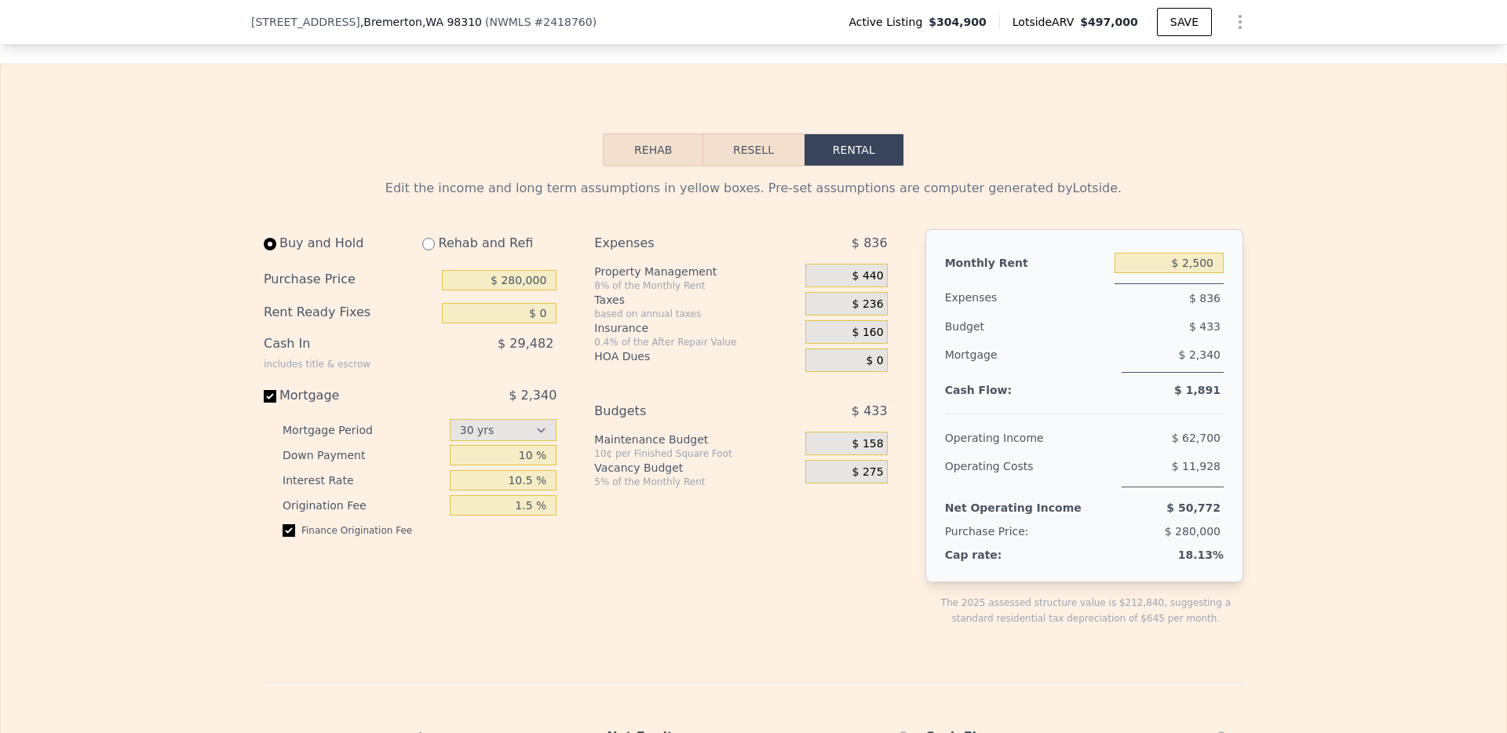
click at [1342, 401] on div "Edit the income and long term assumptions in yellow boxes. Pre-set assumptions …" at bounding box center [753, 699] width 1505 height 1067
click at [268, 403] on input "Mortgage $ 2,340" at bounding box center [270, 396] width 13 height 13
checkbox input "false"
type input "$ 50,000"
type input "$ 3,000"
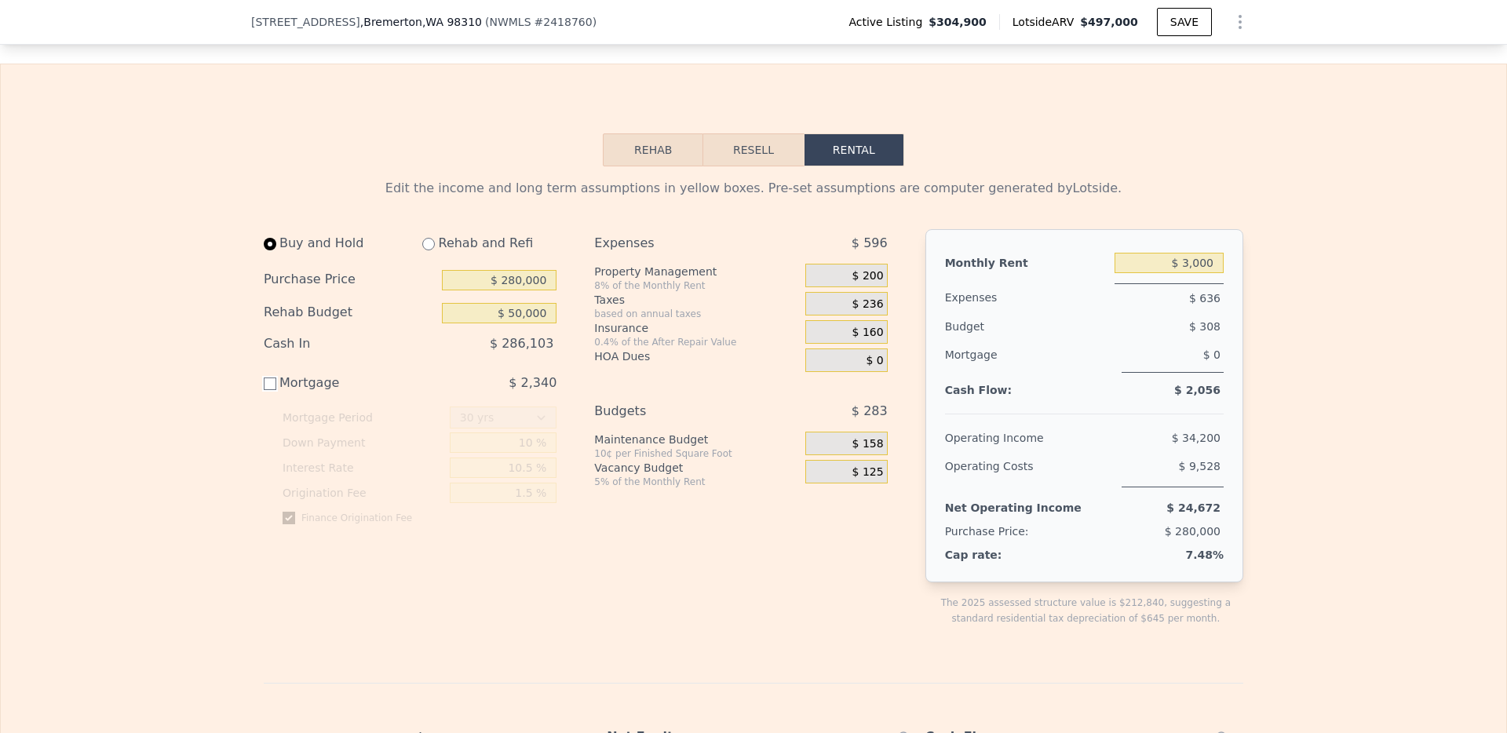
click at [266, 390] on input "Mortgage $ 2,340" at bounding box center [270, 383] width 13 height 13
checkbox input "true"
type input "$ 0"
type input "$ 2,500"
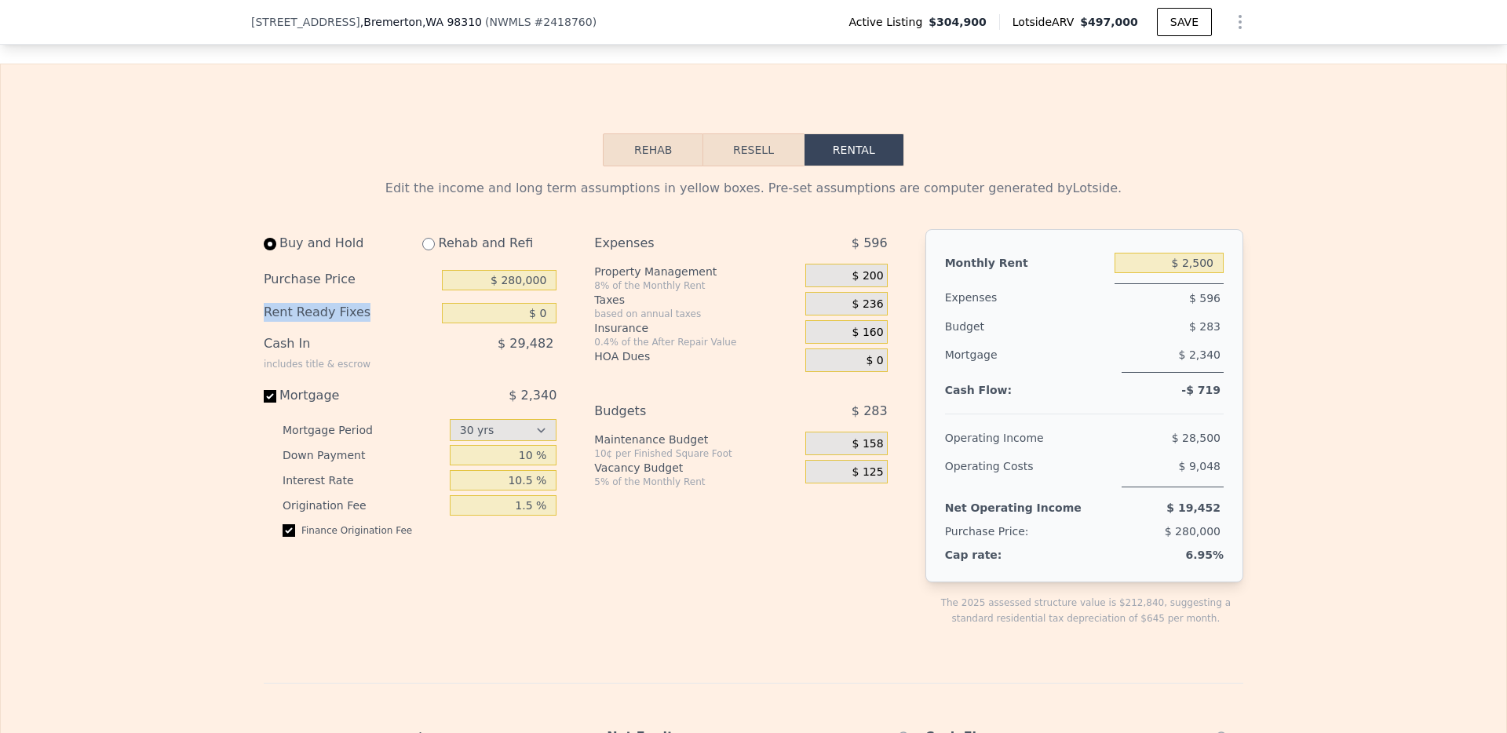
drag, startPoint x: 355, startPoint y: 326, endPoint x: 260, endPoint y: 329, distance: 95.0
click at [264, 323] on div "Rent Ready Fixes" at bounding box center [350, 313] width 172 height 20
click at [529, 319] on input "$ 0" at bounding box center [499, 313] width 115 height 20
click at [534, 323] on input "$ 0" at bounding box center [499, 313] width 115 height 20
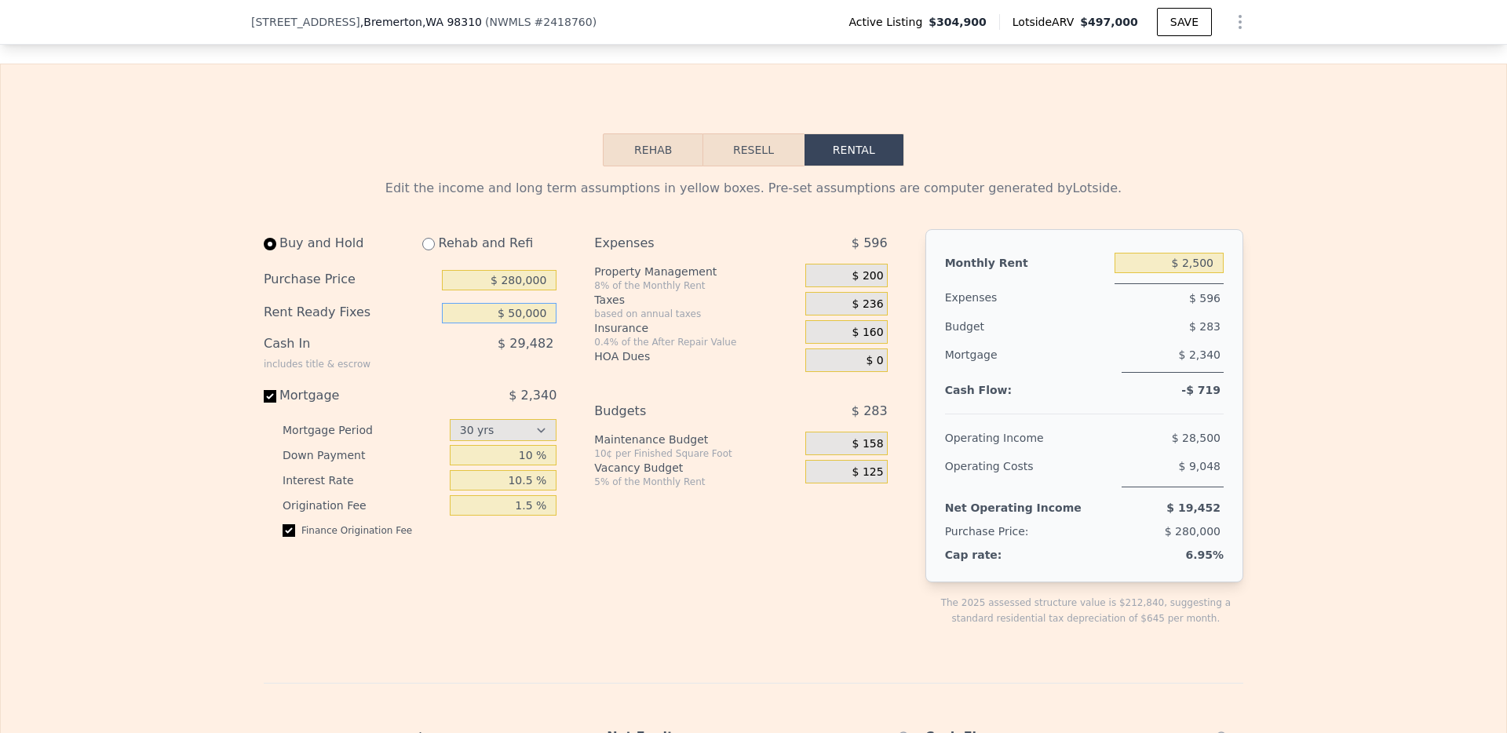
type input "$ 50,000"
click at [556, 344] on div "Buy and Hold Rehab and Refi Purchase Price $ 280,000 Rent Ready Fixes $ 50,000 …" at bounding box center [416, 440] width 305 height 422
click at [646, 574] on div "Expenses $ 596 Property Management 8% of the Monthly Rent $ 200 Taxes based on …" at bounding box center [746, 440] width 305 height 422
click at [429, 257] on div "Rehab and Refi" at bounding box center [483, 243] width 147 height 28
click at [422, 250] on input "radio" at bounding box center [428, 244] width 13 height 13
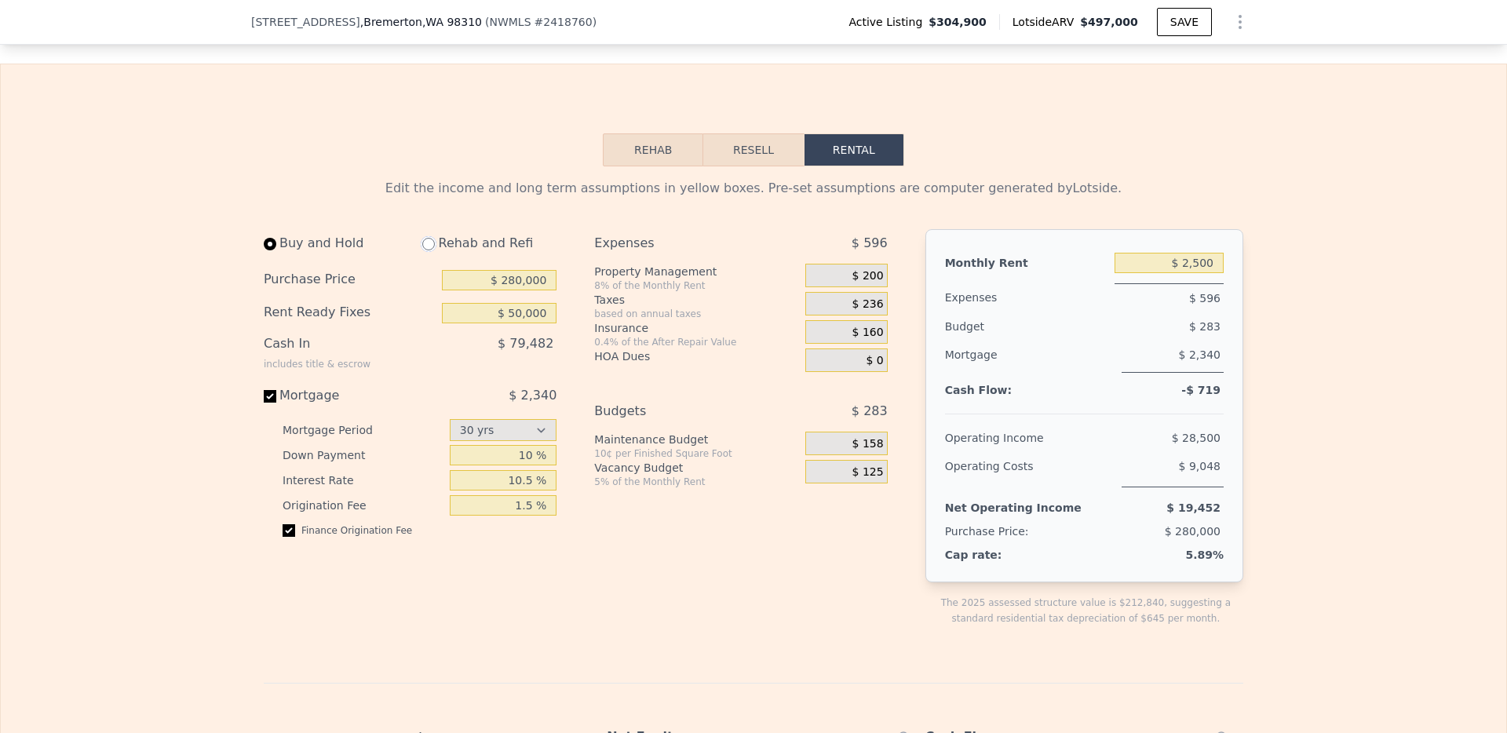
radio input "true"
type input "$ 3,000"
select select "30"
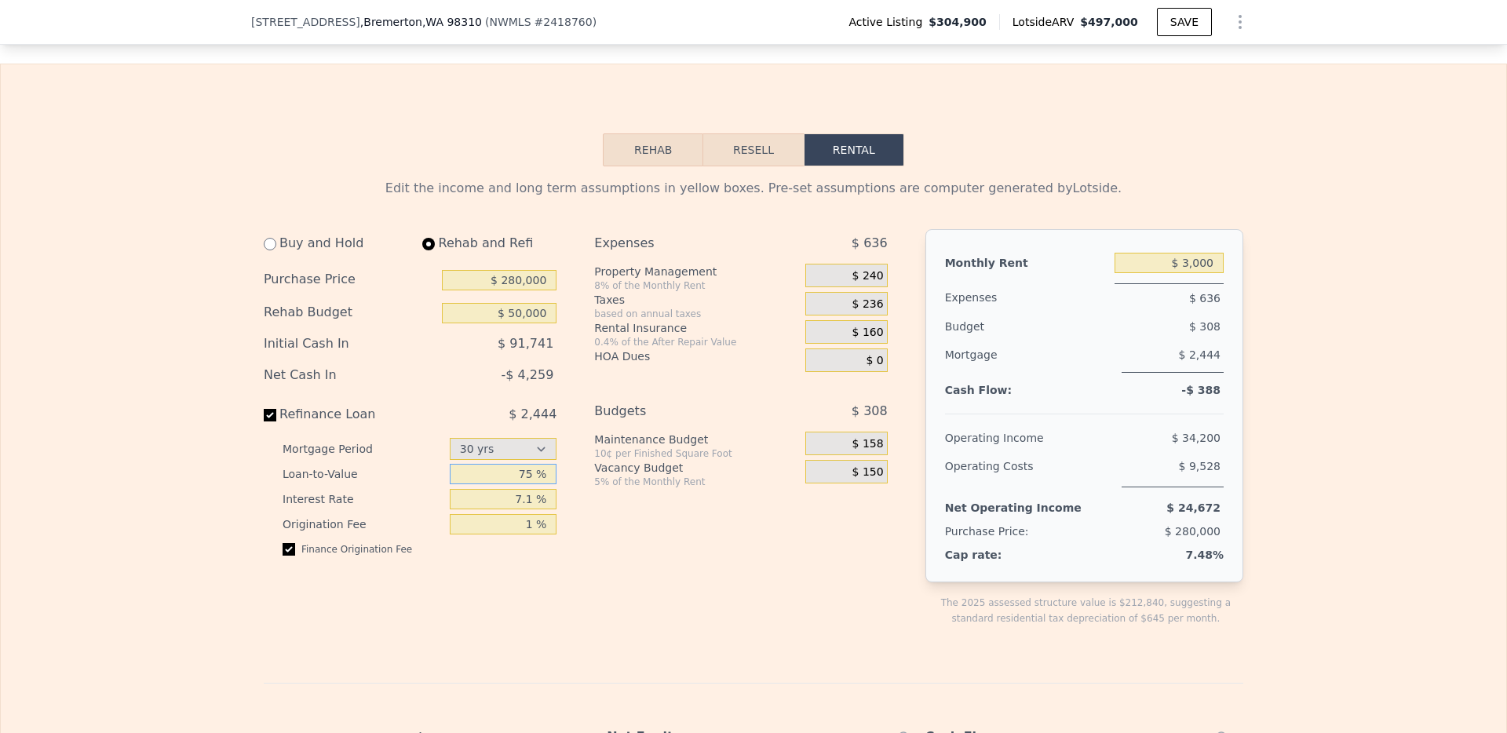
click at [536, 484] on input "75 %" at bounding box center [504, 474] width 108 height 20
click at [525, 509] on input "7.1 %" at bounding box center [504, 499] width 108 height 20
click at [538, 534] on input "1 %" at bounding box center [504, 524] width 108 height 20
click at [629, 524] on div "Expenses $ 636 Property Management 8% of the Monthly Rent $ 240 Taxes based on …" at bounding box center [746, 440] width 305 height 422
click at [1185, 273] on input "$ 3,000" at bounding box center [1168, 263] width 109 height 20
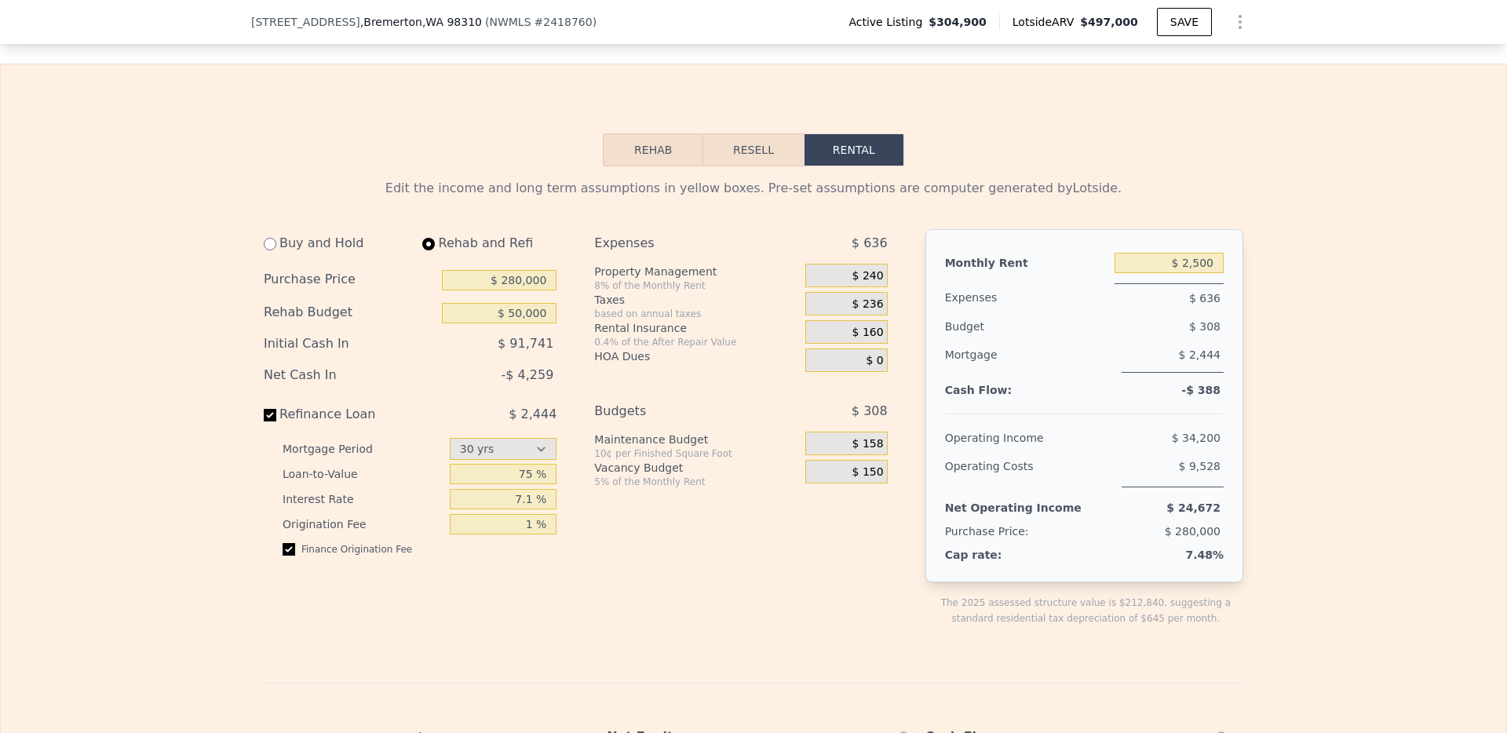
click at [1299, 469] on div "Edit the income and long term assumptions in yellow boxes. Pre-set assumptions …" at bounding box center [753, 699] width 1505 height 1067
click at [1181, 273] on input "$ 2,500" at bounding box center [1168, 263] width 109 height 20
type input "$ 3,500"
click at [1319, 439] on div "Edit the income and long term assumptions in yellow boxes. Pre-set assumptions …" at bounding box center [753, 699] width 1505 height 1067
click at [763, 527] on div "Expenses $ 676 Property Management 8% of the Monthly Rent $ 280 Taxes based on …" at bounding box center [746, 440] width 305 height 422
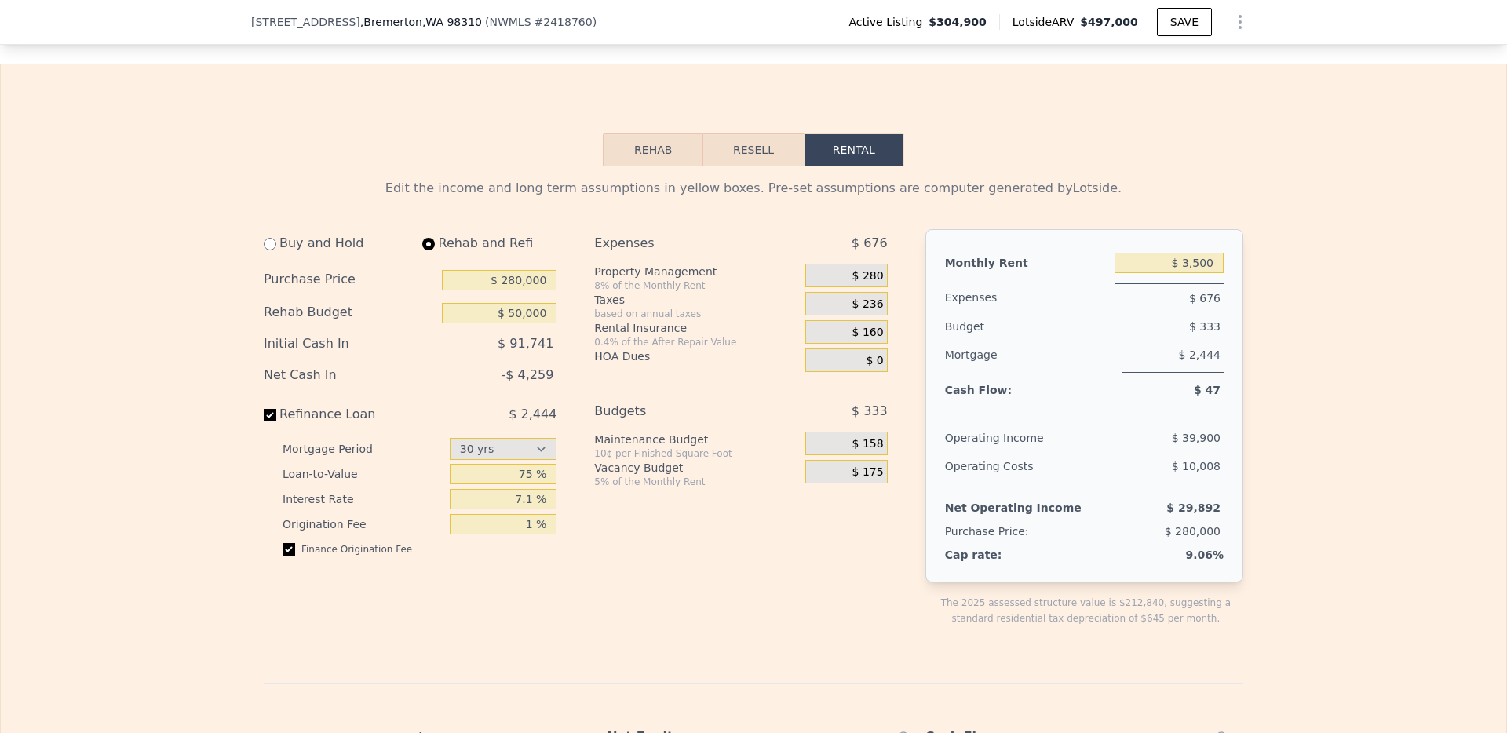
click at [284, 257] on div "Buy and Hold" at bounding box center [334, 243] width 140 height 28
click at [268, 250] on input "radio" at bounding box center [270, 244] width 13 height 13
radio input "true"
type input "$ 2,500"
select select "30"
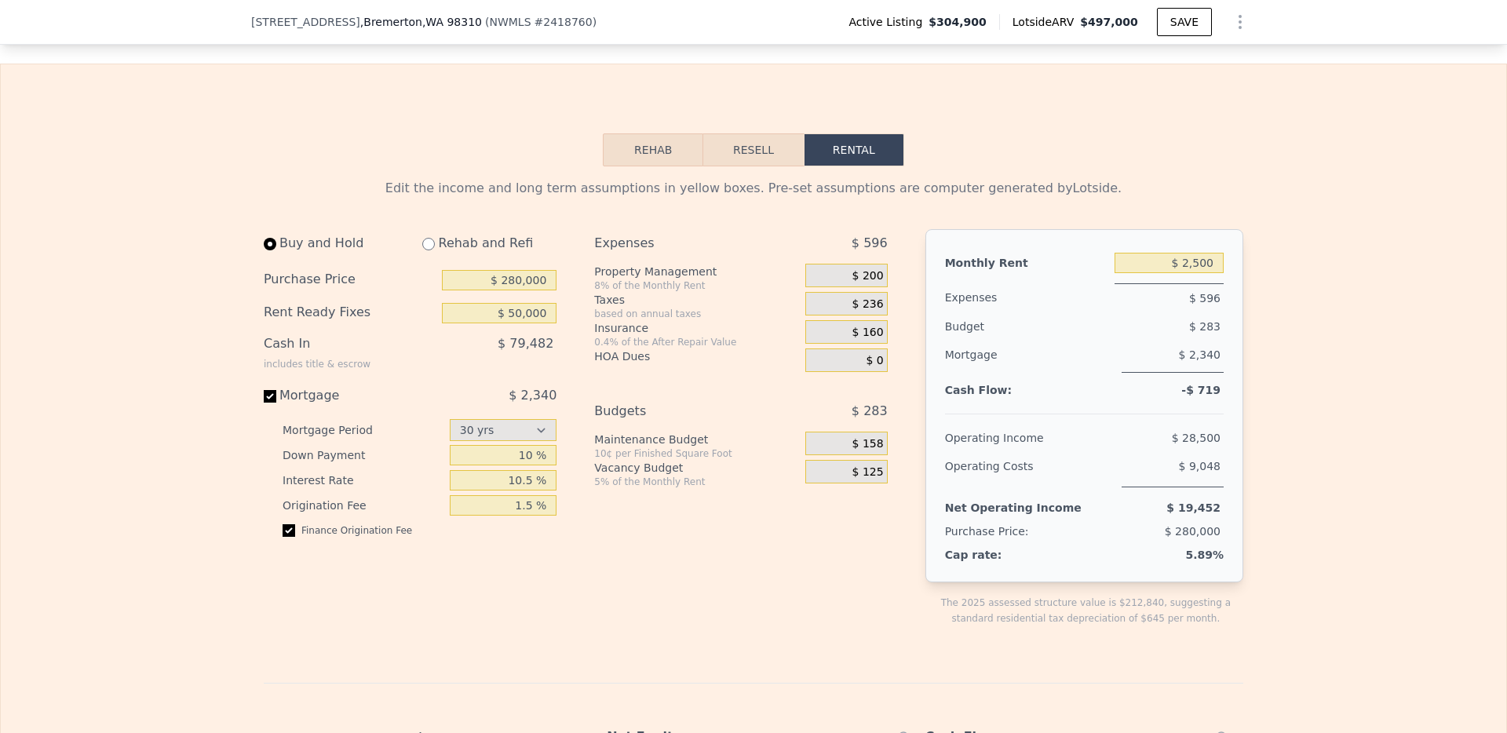
click at [489, 566] on div "Buy and Hold Rehab and Refi Purchase Price $ 280,000 Rent Ready Fixes $ 50,000 …" at bounding box center [416, 440] width 305 height 422
click at [522, 491] on input "10.5 %" at bounding box center [504, 480] width 108 height 20
click at [516, 491] on input "10.5 %" at bounding box center [504, 480] width 108 height 20
type input "7.1 %"
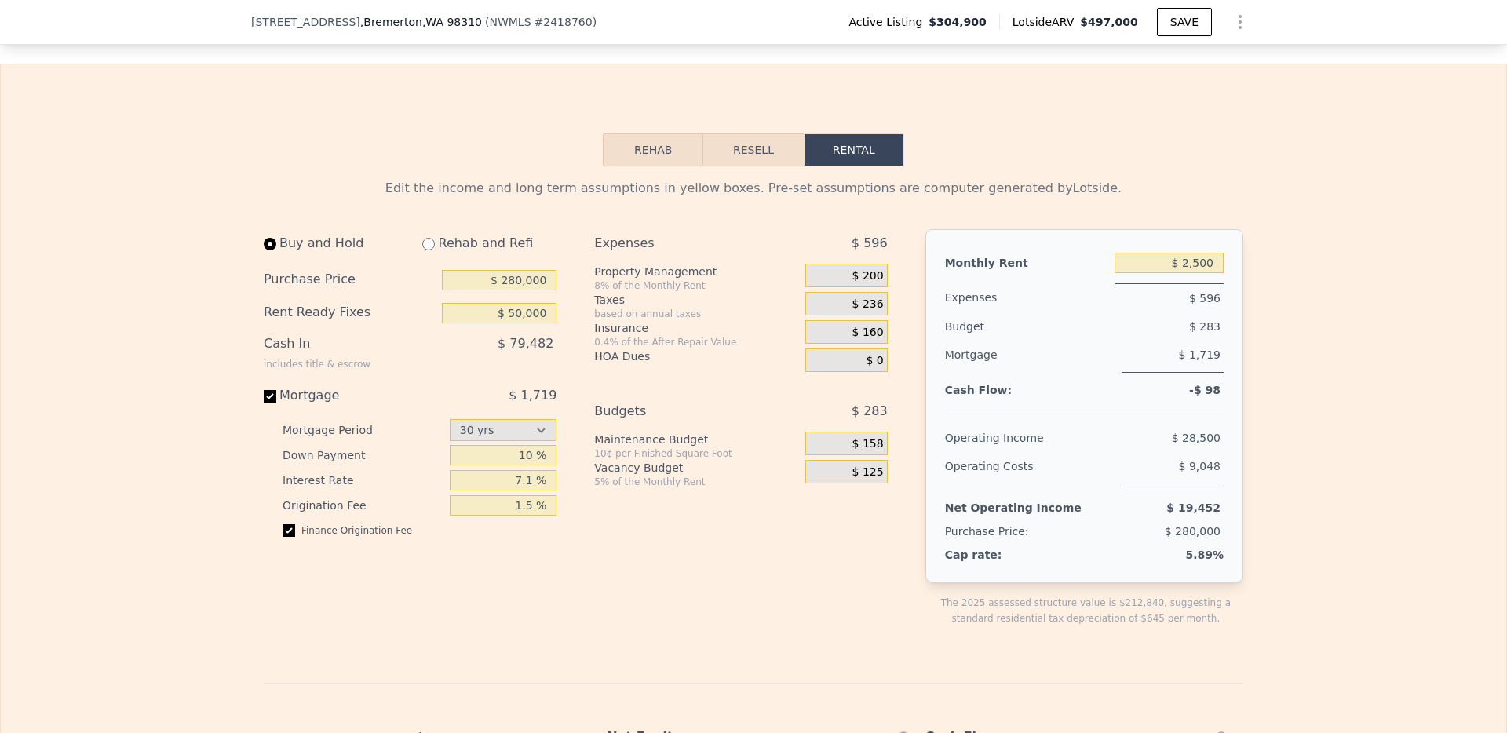
click at [533, 608] on div "Buy and Hold Rehab and Refi Purchase Price $ 280,000 Rent Ready Fixes $ 50,000 …" at bounding box center [416, 440] width 305 height 422
click at [502, 586] on div "Buy and Hold Rehab and Refi Purchase Price $ 280,000 Rent Ready Fixes $ 50,000 …" at bounding box center [416, 440] width 305 height 422
click at [422, 250] on input "radio" at bounding box center [428, 244] width 13 height 13
radio input "true"
select select "30"
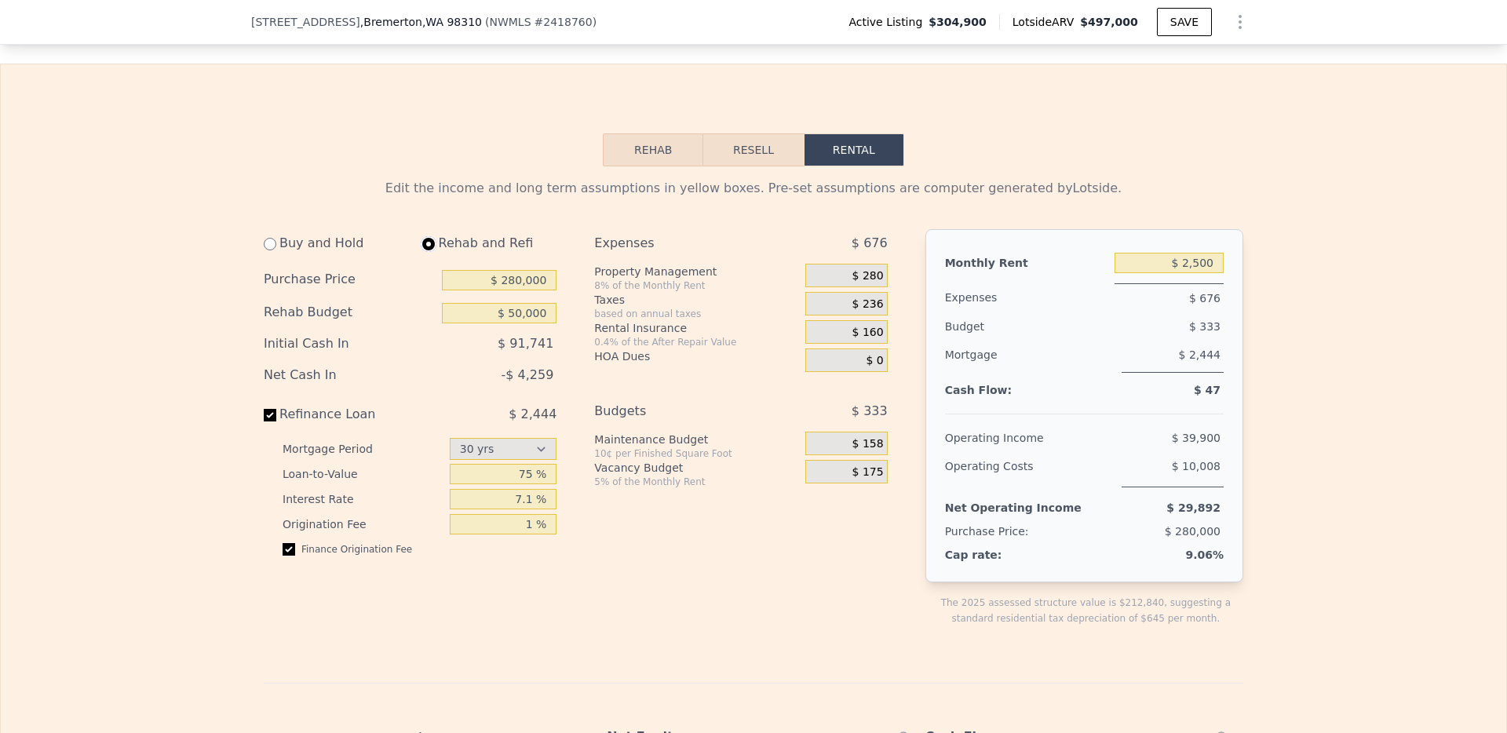
type input "$ 3,500"
click at [511, 290] on input "$ 280,000" at bounding box center [499, 280] width 115 height 20
click at [586, 341] on div "Buy and Hold Rehab and Refi Purchase Price $ 280,000 Rehab Budget $ 50,000 Init…" at bounding box center [582, 440] width 636 height 422
click at [520, 290] on input "$ 280,000" at bounding box center [499, 280] width 115 height 20
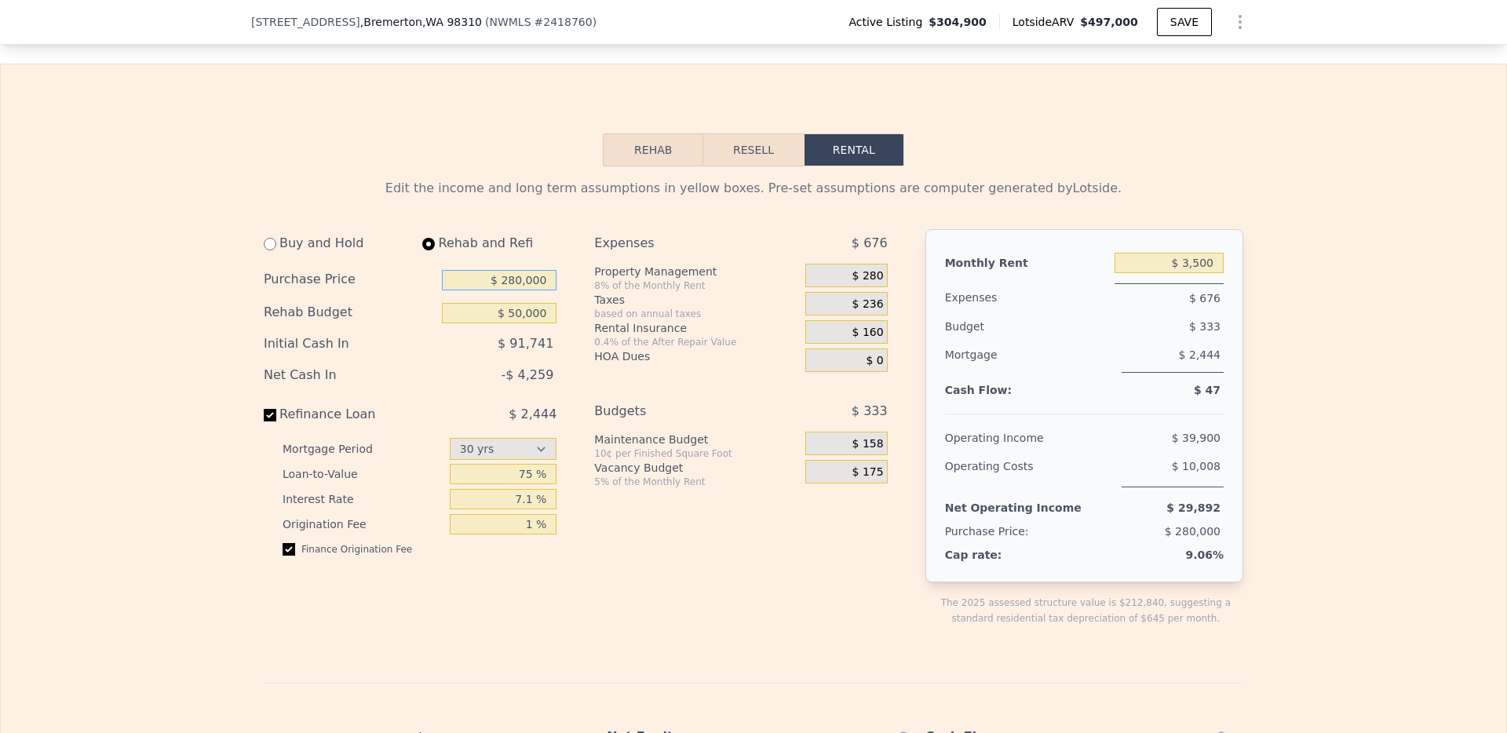
click at [520, 290] on input "$ 280,000" at bounding box center [499, 280] width 115 height 20
type input "$ 2"
type input "$ 330,000"
click at [556, 353] on div "Buy and Hold Rehab and Refi Purchase Price $ 330,000 Rehab Budget $ 50,000 Init…" at bounding box center [416, 440] width 305 height 422
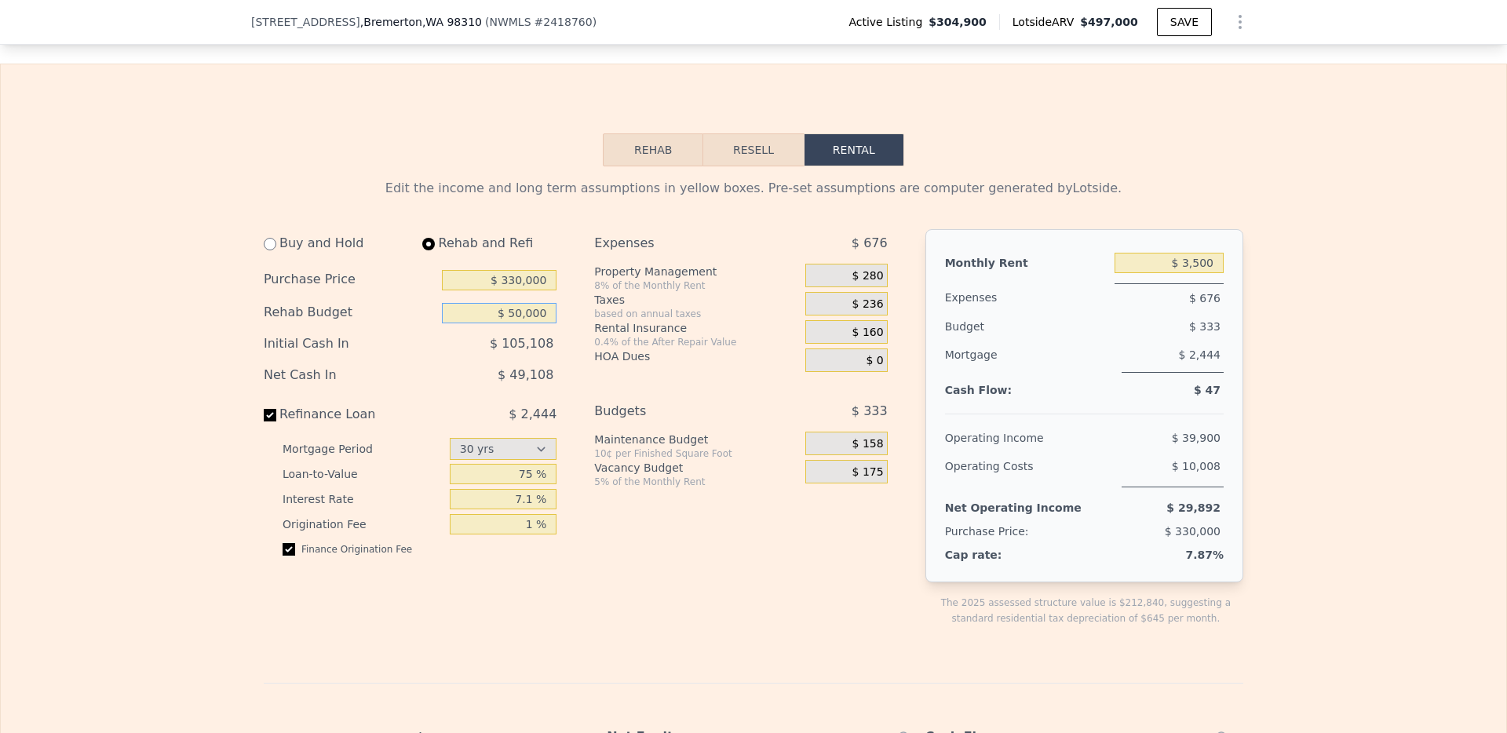
click at [519, 323] on input "$ 50,000" at bounding box center [499, 313] width 115 height 20
type input "$ 0"
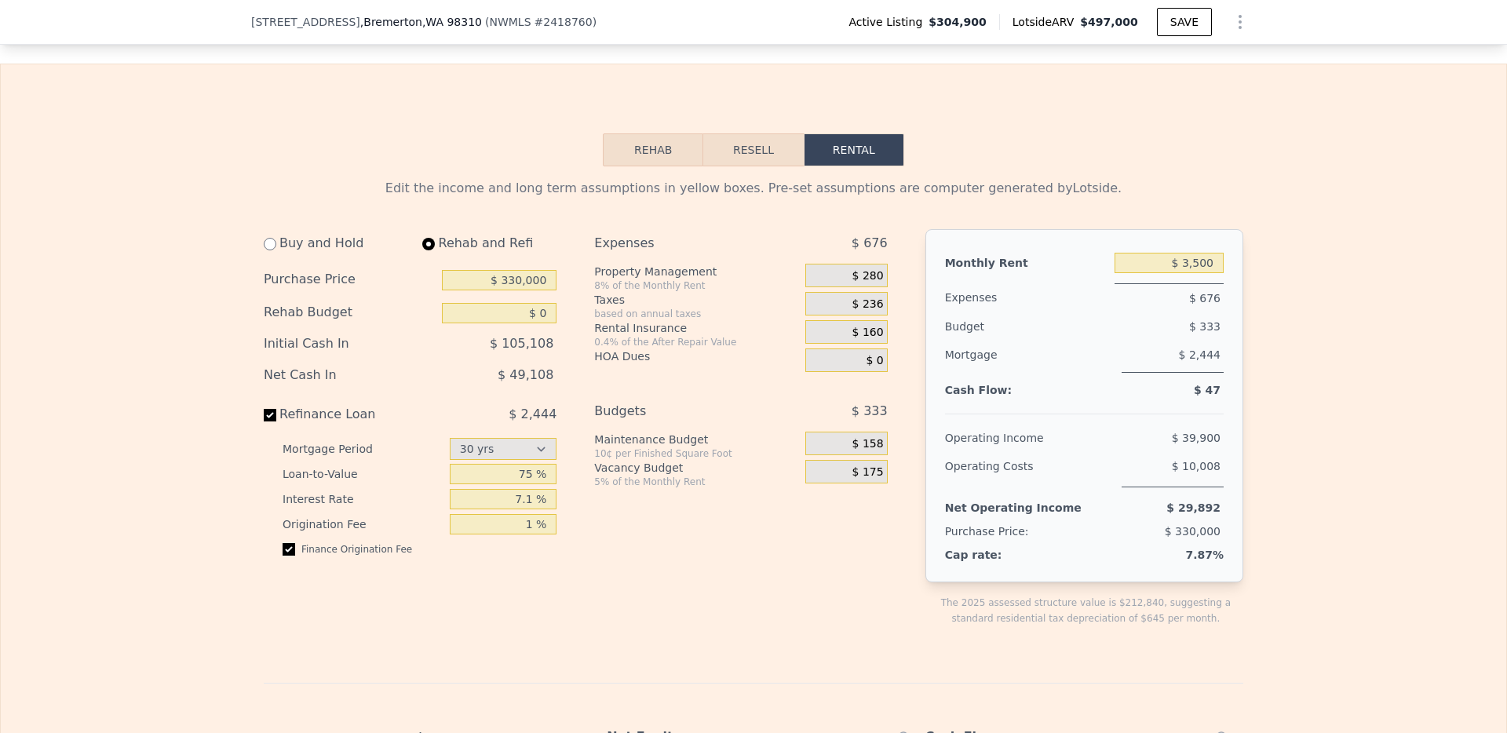
click at [557, 368] on div "Buy and Hold Rehab and Refi Purchase Price $ 330,000 Rehab Budget $ 0 Initial C…" at bounding box center [416, 440] width 305 height 422
click at [584, 530] on div "Buy and Hold Rehab and Refi Purchase Price $ 330,000 Rehab Budget $ 0 Initial C…" at bounding box center [582, 440] width 636 height 422
click at [587, 619] on div "Buy and Hold Rehab and Refi Purchase Price $ 330,000 Rehab Budget $ 0 Initial C…" at bounding box center [582, 440] width 636 height 422
click at [655, 160] on button "Rehab" at bounding box center [653, 149] width 100 height 33
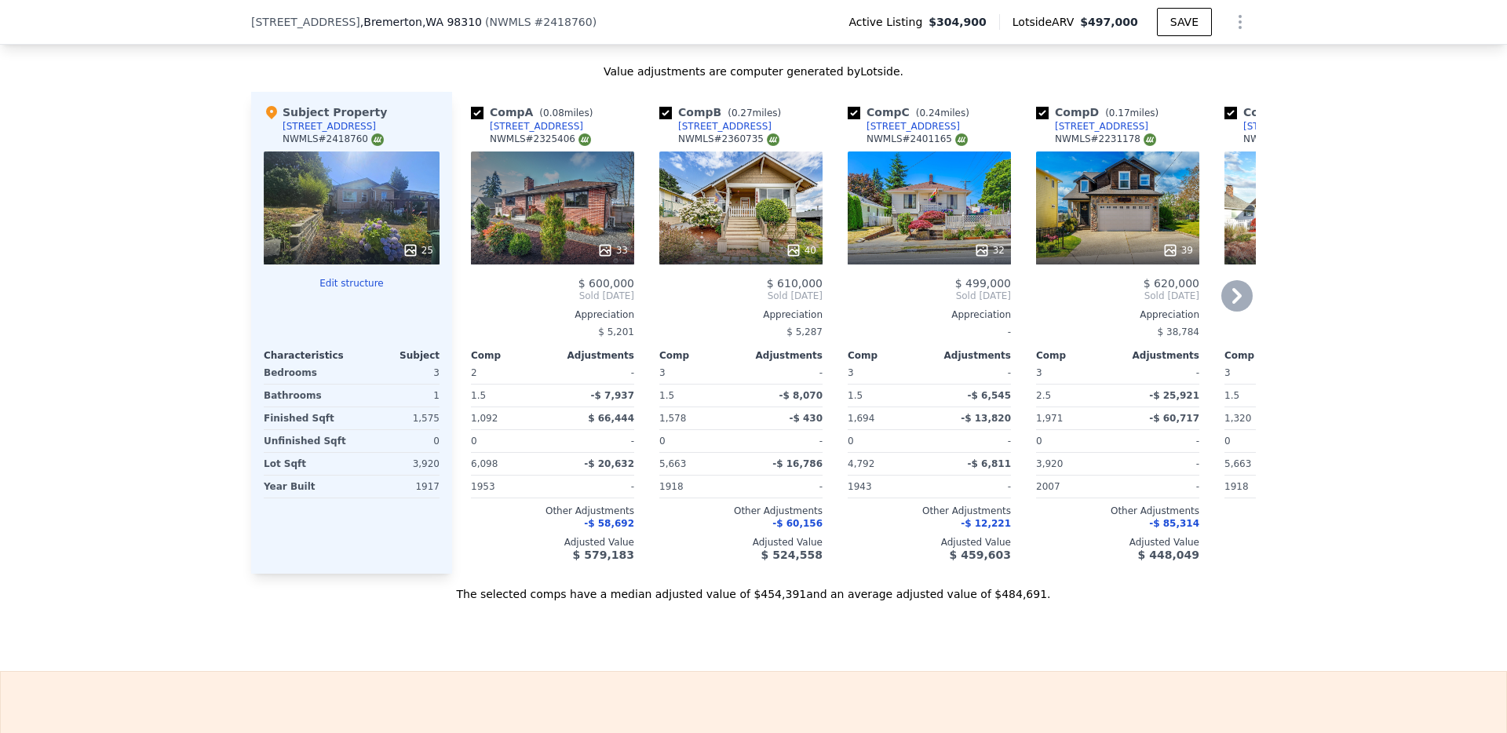
scroll to position [2172, 0]
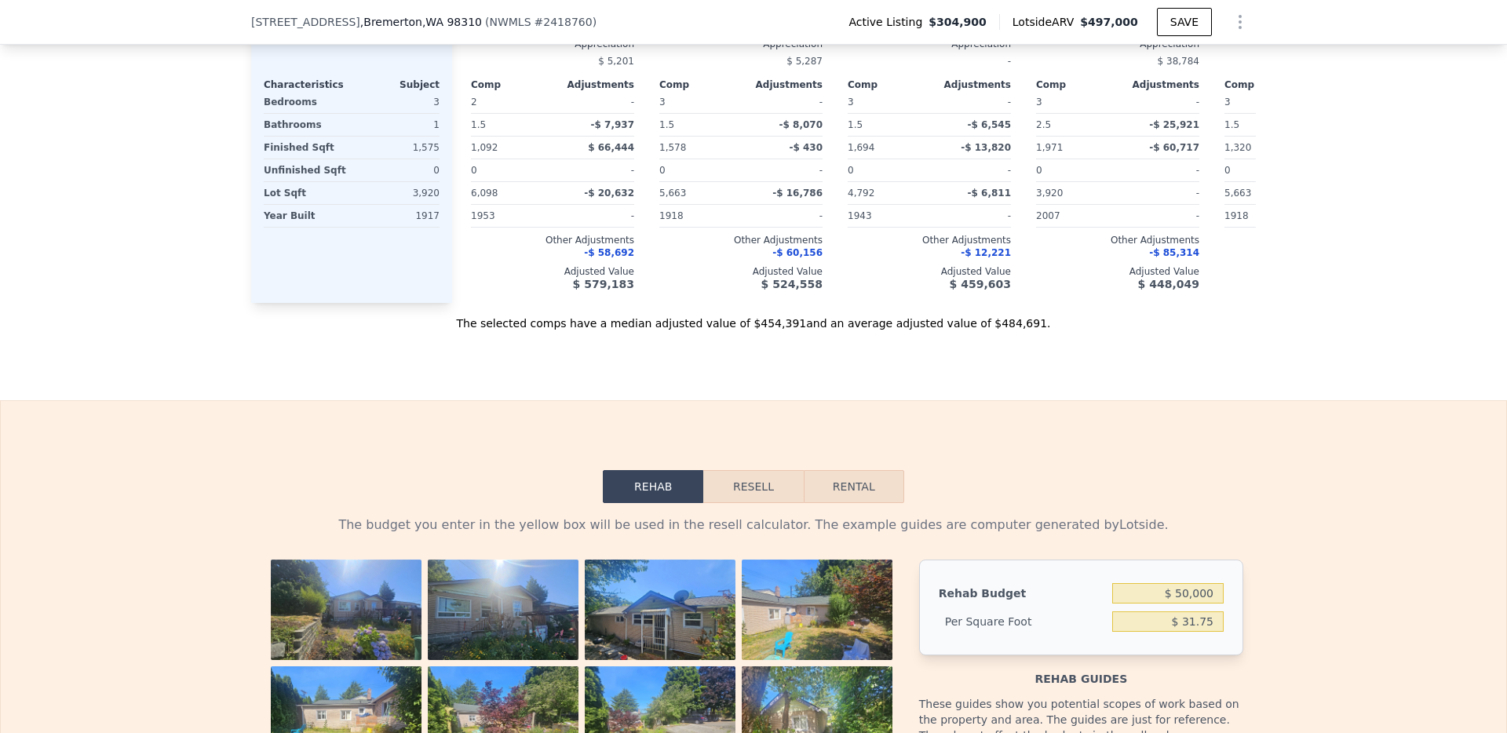
click at [742, 503] on button "Resell" at bounding box center [753, 486] width 100 height 33
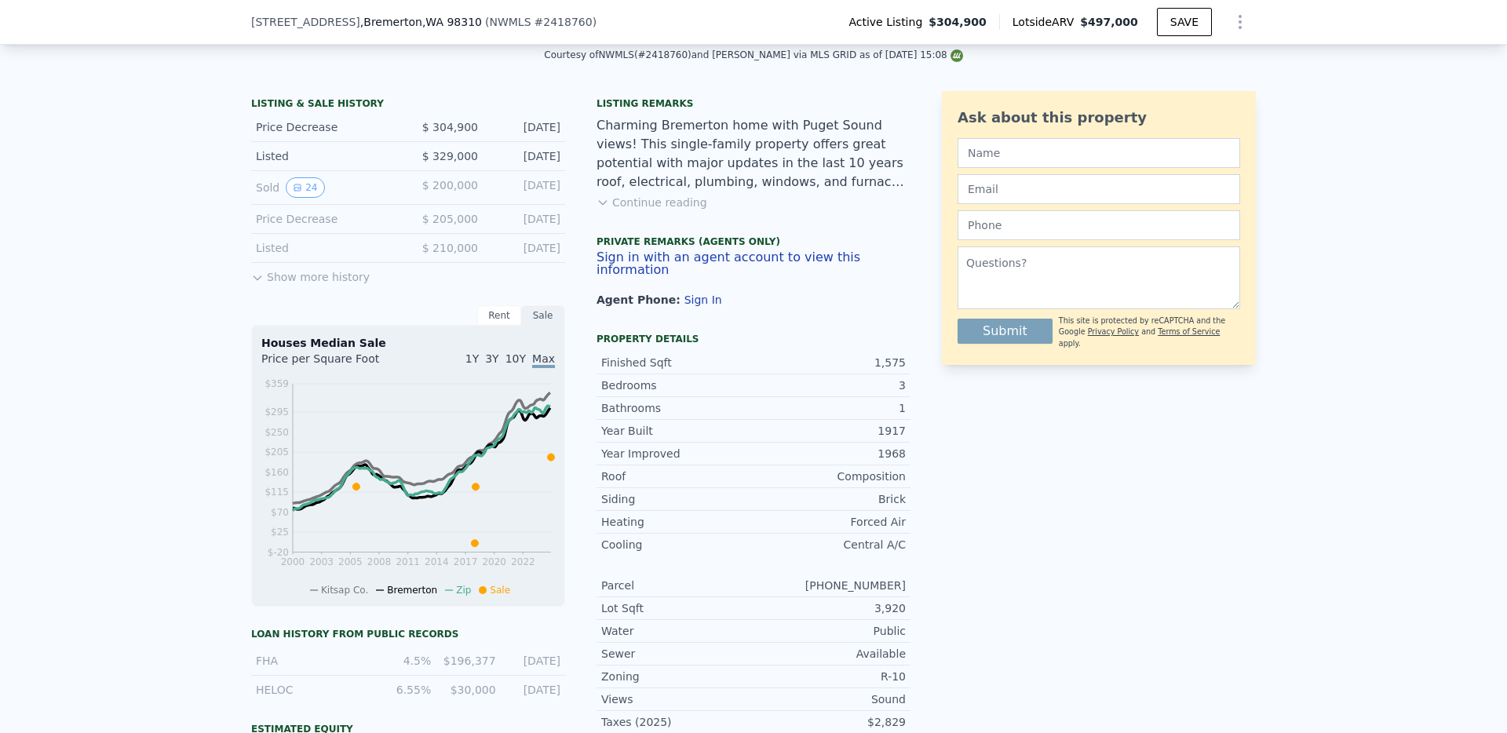
scroll to position [0, 0]
